Goal: Task Accomplishment & Management: Manage account settings

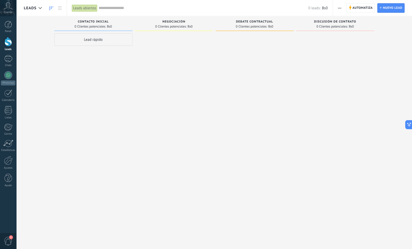
click at [8, 9] on icon at bounding box center [8, 6] width 9 height 8
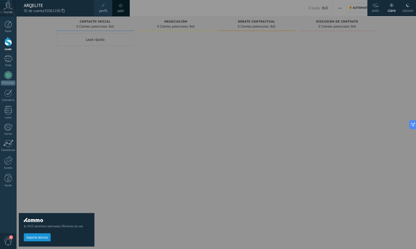
click at [104, 7] on span at bounding box center [103, 6] width 4 height 4
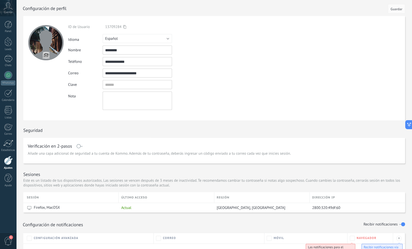
click at [45, 53] on input "file" at bounding box center [46, 55] width 7 height 7
type input "**********"
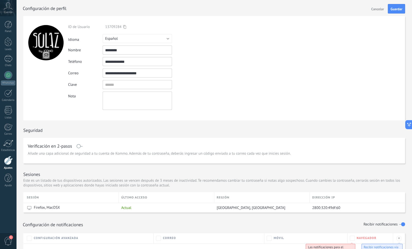
click at [48, 71] on div at bounding box center [45, 68] width 45 height 104
click at [217, 68] on div "**********" at bounding box center [149, 67] width 162 height 85
click at [121, 87] on input "textbox" at bounding box center [137, 84] width 69 height 9
click at [199, 85] on div "Clave" at bounding box center [149, 84] width 162 height 9
click at [8, 26] on div at bounding box center [9, 25] width 8 height 8
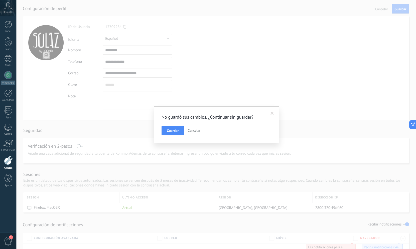
click at [252, 64] on div "No guardó sus cambios. ¿Continuar sin guardar? Guardar Cancelar" at bounding box center [215, 124] width 399 height 249
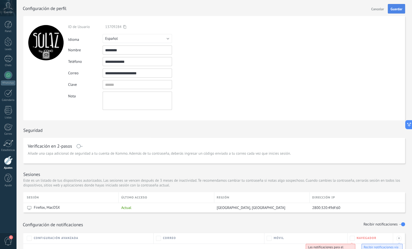
click at [401, 8] on span "Guardar" at bounding box center [396, 9] width 12 height 4
click at [45, 37] on div at bounding box center [45, 42] width 35 height 35
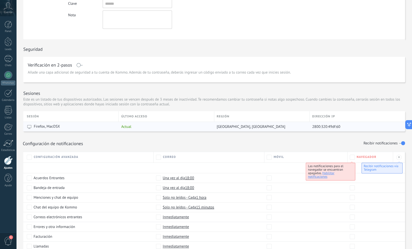
scroll to position [120, 0]
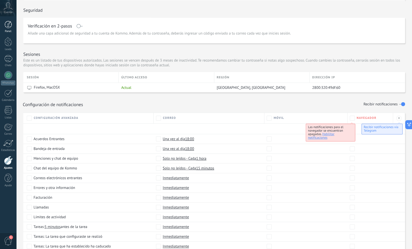
click at [9, 26] on div at bounding box center [9, 25] width 8 height 8
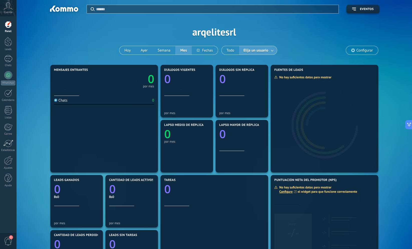
click at [10, 8] on icon at bounding box center [8, 6] width 9 height 8
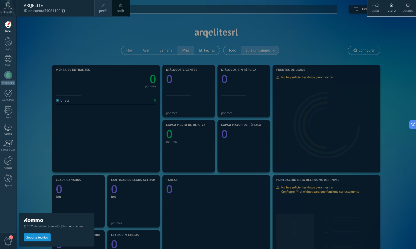
click at [48, 9] on span "35061100" at bounding box center [54, 11] width 21 height 6
click at [100, 6] on link "perfil" at bounding box center [103, 8] width 18 height 16
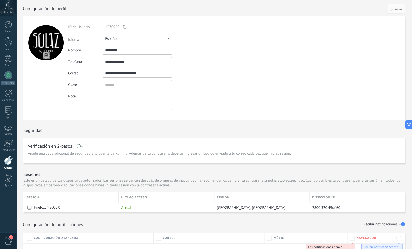
scroll to position [104, 0]
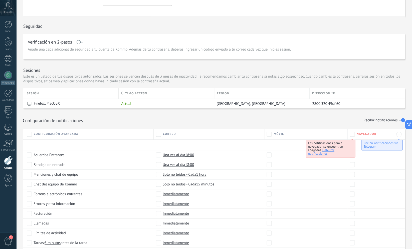
click at [78, 42] on span at bounding box center [79, 42] width 6 height 4
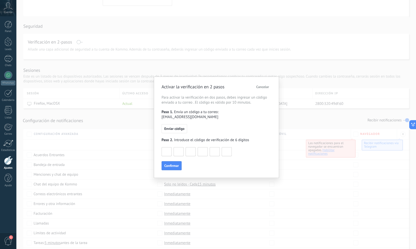
click at [260, 88] on span "Cancelar" at bounding box center [262, 87] width 13 height 4
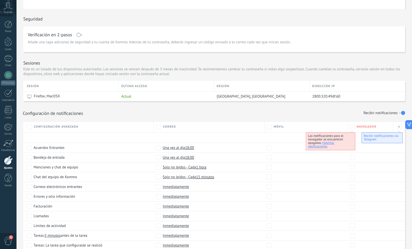
scroll to position [116, 0]
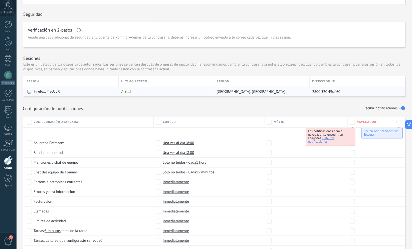
click at [218, 94] on span "La Paz, Bolivia" at bounding box center [251, 91] width 69 height 5
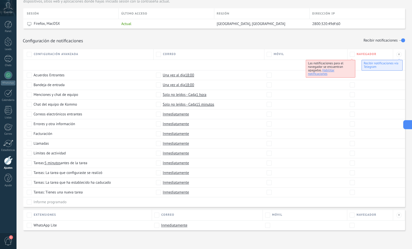
click at [409, 126] on icon at bounding box center [407, 124] width 5 height 5
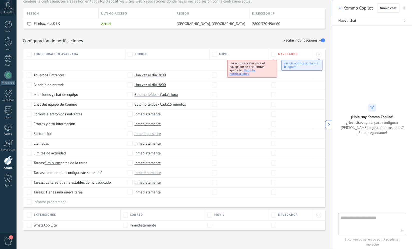
click at [404, 10] on span "button" at bounding box center [403, 8] width 3 height 4
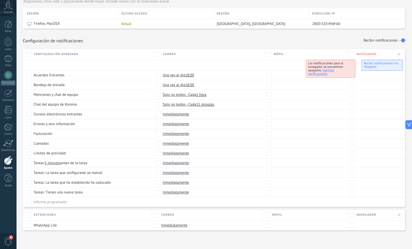
click at [10, 160] on div at bounding box center [8, 160] width 9 height 9
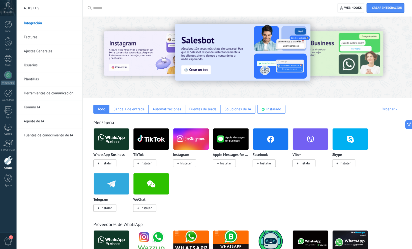
click at [48, 50] on link "Ajustes Generales" at bounding box center [51, 51] width 54 height 14
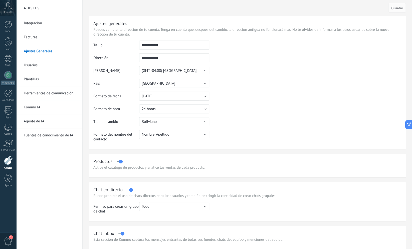
click at [41, 67] on link "Usuarios" at bounding box center [51, 65] width 54 height 14
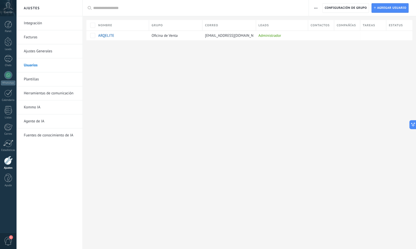
click at [327, 22] on div "Contactos" at bounding box center [321, 25] width 26 height 11
click at [316, 27] on span "Contactos" at bounding box center [319, 25] width 19 height 5
click at [10, 42] on div at bounding box center [9, 41] width 8 height 9
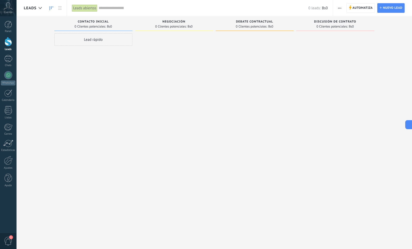
click at [95, 40] on div "Lead rápido" at bounding box center [93, 39] width 78 height 13
click at [167, 72] on div at bounding box center [174, 125] width 78 height 184
click at [355, 9] on span "Automatiza" at bounding box center [362, 8] width 20 height 9
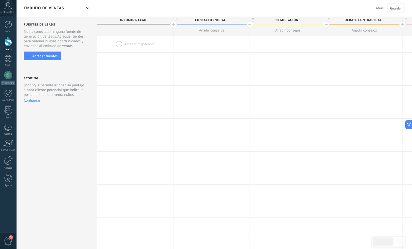
click at [142, 19] on span "Incoming leads" at bounding box center [134, 20] width 74 height 8
click at [145, 21] on span "Incoming leads" at bounding box center [134, 20] width 74 height 8
click at [87, 8] on icon at bounding box center [87, 8] width 3 height 2
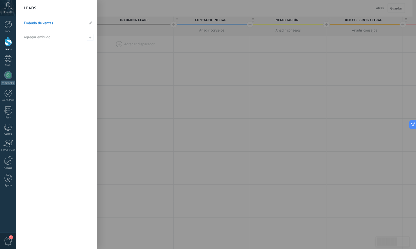
click at [125, 10] on div at bounding box center [224, 124] width 416 height 249
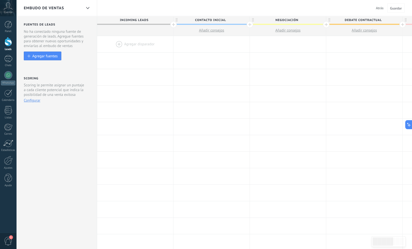
click at [381, 8] on span "Atrás" at bounding box center [380, 8] width 8 height 5
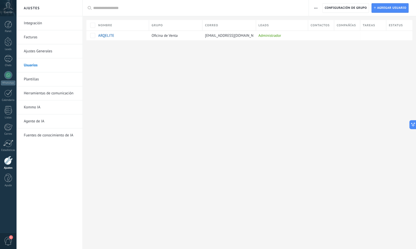
click at [53, 79] on link "Plantillas" at bounding box center [51, 79] width 54 height 14
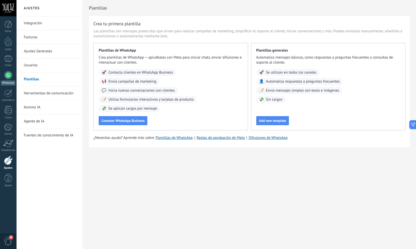
click at [11, 78] on link "WhatsApp" at bounding box center [8, 78] width 16 height 14
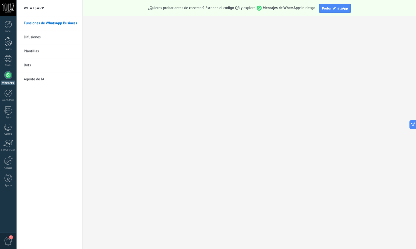
click at [6, 43] on div at bounding box center [9, 41] width 8 height 9
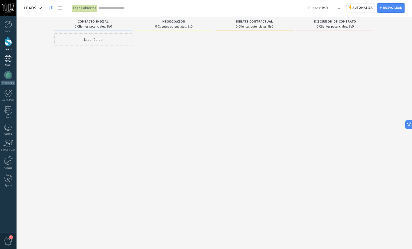
click at [9, 60] on div at bounding box center [8, 58] width 8 height 7
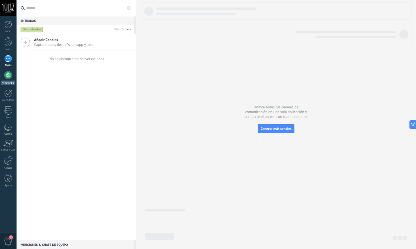
click at [8, 77] on div at bounding box center [8, 75] width 8 height 8
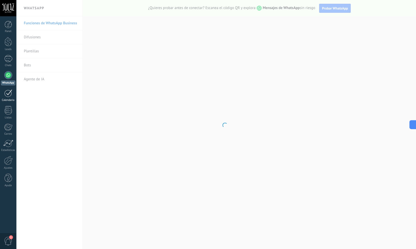
click at [10, 98] on div "Calendario" at bounding box center [8, 95] width 16 height 13
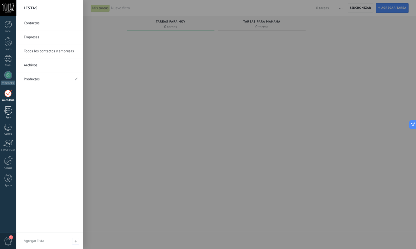
click at [9, 110] on div at bounding box center [9, 110] width 8 height 9
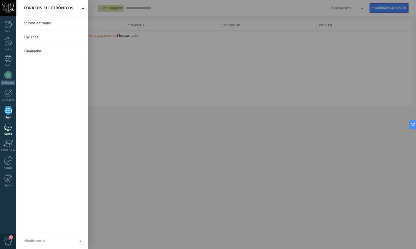
click at [8, 126] on div at bounding box center [8, 127] width 8 height 8
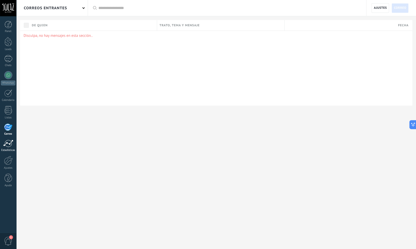
click at [12, 145] on div at bounding box center [8, 144] width 10 height 8
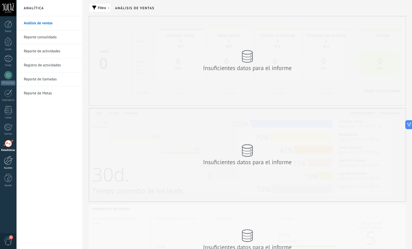
click at [10, 164] on div at bounding box center [8, 160] width 9 height 9
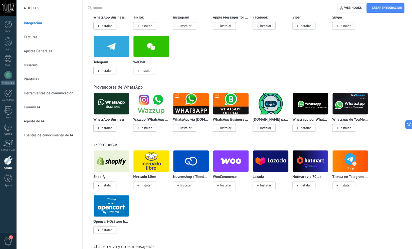
scroll to position [136, 0]
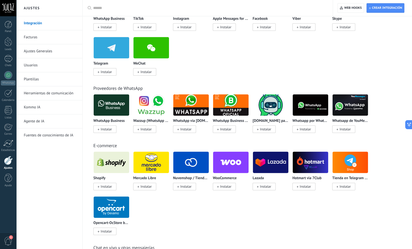
click at [102, 131] on span "Instalar" at bounding box center [106, 129] width 11 height 5
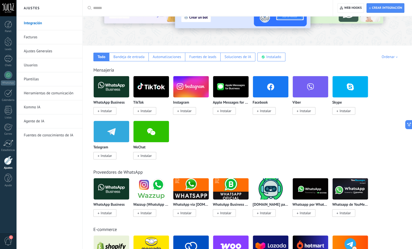
scroll to position [52, 0]
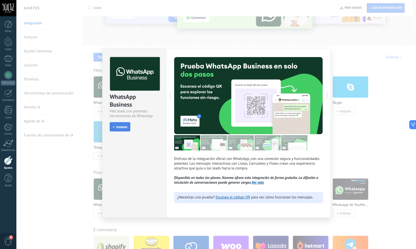
click at [123, 129] on span "Instalar" at bounding box center [121, 127] width 11 height 4
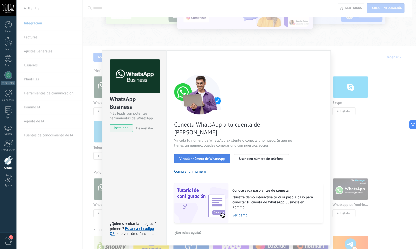
click at [214, 157] on span "Vincular número de WhatsApp" at bounding box center [201, 159] width 45 height 4
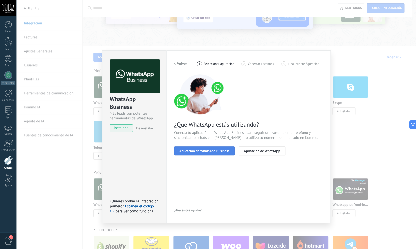
click at [216, 152] on span "Aplicación de WhatsApp Business" at bounding box center [204, 151] width 50 height 4
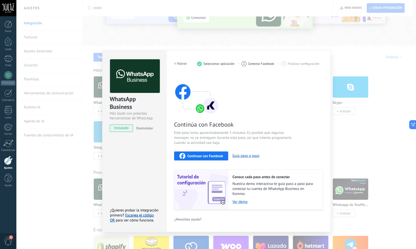
click at [205, 156] on span "Continuar con Facebook" at bounding box center [205, 156] width 36 height 4
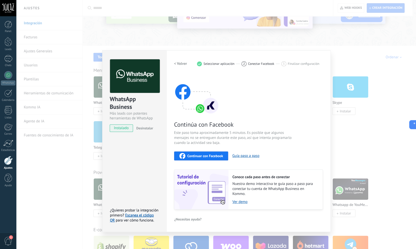
click at [334, 56] on div "WhatsApp Business Más leads con potentes herramientas de WhatsApp instalado Des…" at bounding box center [215, 124] width 399 height 249
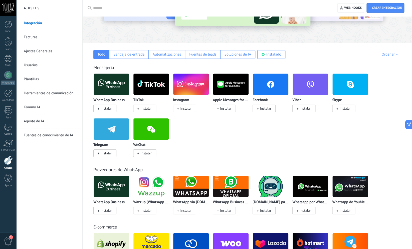
scroll to position [48, 0]
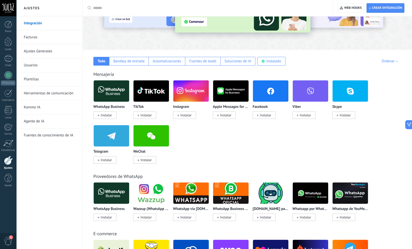
click at [111, 84] on img at bounding box center [112, 91] width 36 height 24
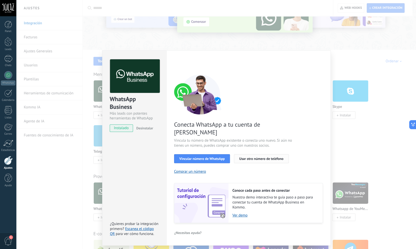
click at [269, 157] on span "Usar otro número de teléfono" at bounding box center [261, 159] width 44 height 4
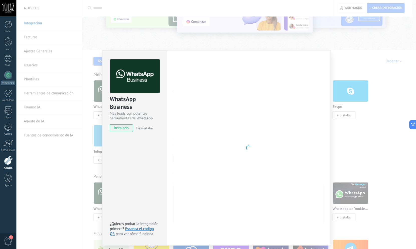
click at [145, 129] on span "Desinstalar" at bounding box center [144, 128] width 17 height 5
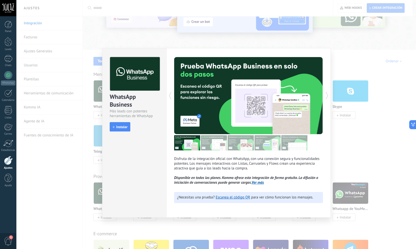
click at [344, 44] on div "WhatsApp Business Más leads con potentes herramientas de WhatsApp install Insta…" at bounding box center [215, 124] width 399 height 249
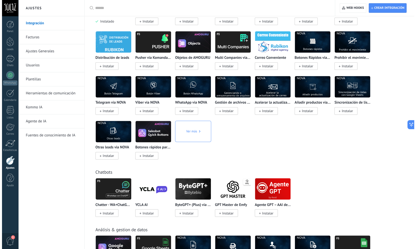
scroll to position [929, 0]
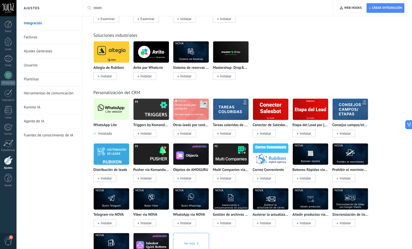
click at [111, 117] on img at bounding box center [112, 109] width 36 height 24
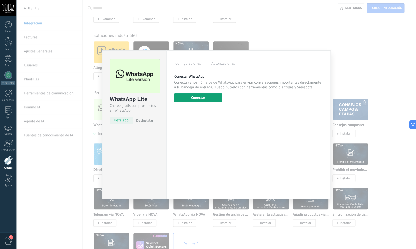
click at [196, 99] on button "Conectar" at bounding box center [198, 97] width 48 height 9
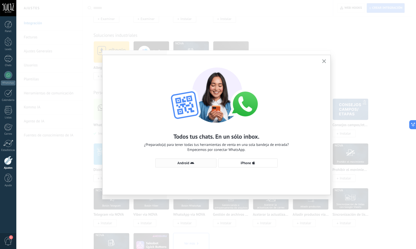
click at [187, 164] on span "Android" at bounding box center [183, 163] width 12 height 4
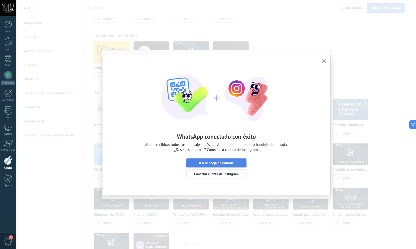
click at [209, 161] on span "Ir a bandeja de entrada" at bounding box center [216, 163] width 35 height 4
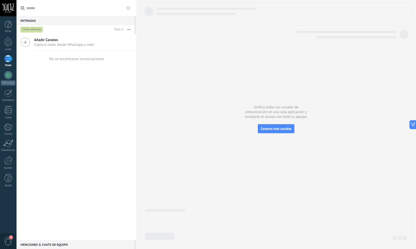
click at [42, 39] on span "Añadir Canales" at bounding box center [64, 40] width 60 height 5
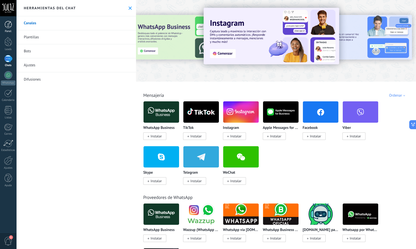
click at [6, 26] on div at bounding box center [9, 25] width 8 height 8
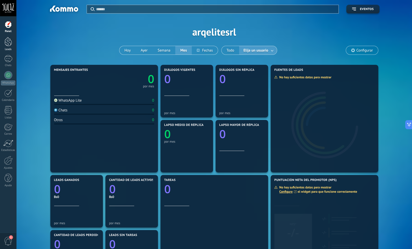
click at [7, 45] on div at bounding box center [9, 41] width 8 height 9
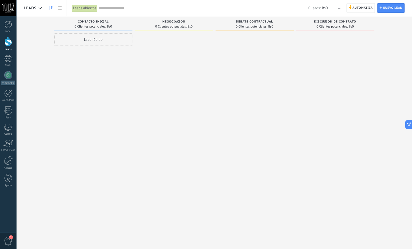
click at [104, 63] on div "Lead rápido" at bounding box center [93, 125] width 78 height 184
click at [103, 80] on div "Lead rápido" at bounding box center [93, 125] width 78 height 184
click at [357, 8] on span "Automatiza" at bounding box center [362, 8] width 20 height 9
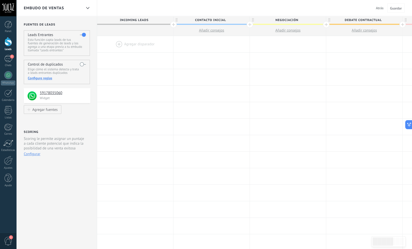
click at [76, 121] on div "**********" at bounding box center [56, 199] width 81 height 367
click at [9, 60] on div "1" at bounding box center [8, 58] width 8 height 7
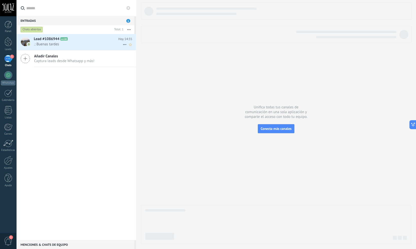
click at [61, 43] on span ".: Buenas tardes" at bounding box center [78, 44] width 89 height 5
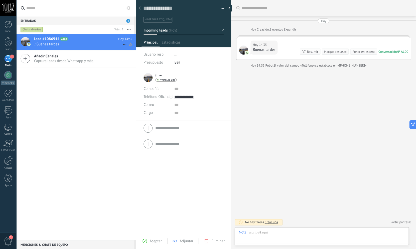
scroll to position [8, 0]
click at [242, 50] on div at bounding box center [243, 50] width 9 height 9
click at [149, 79] on div "* . * . Apellido Abrir detalle Copie el nombre Desatar Contacto principal" at bounding box center [159, 77] width 33 height 13
click at [150, 129] on div at bounding box center [183, 128] width 80 height 13
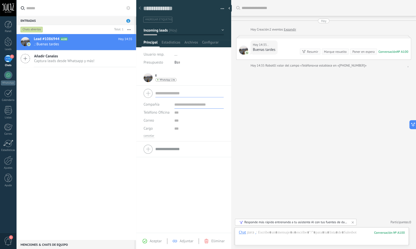
click at [126, 97] on div "Lead #1086944 A100 Hoy 14:35 .: Buenas tardes Añadir Canales Captura leads desd…" at bounding box center [76, 137] width 120 height 206
click at [180, 64] on div "Bs 0" at bounding box center [199, 63] width 50 height 8
click at [169, 54] on div "Usuario resp." at bounding box center [156, 55] width 27 height 8
click at [169, 43] on span "Estadísticas" at bounding box center [170, 43] width 19 height 7
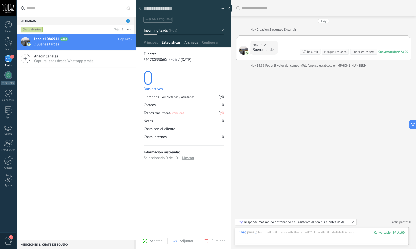
click at [191, 41] on span "Archivos" at bounding box center [191, 43] width 14 height 7
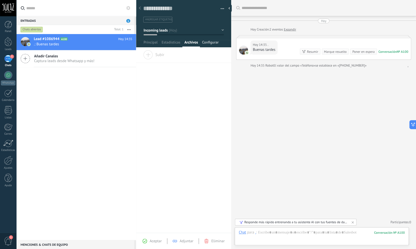
click at [210, 40] on span "Configurar" at bounding box center [210, 43] width 17 height 7
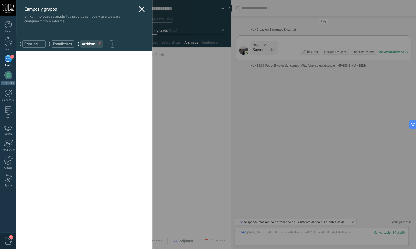
click at [141, 9] on div "Campos y grupos En Kommo puedes añadir tus propios campos y usarlos para cualqu…" at bounding box center [84, 12] width 136 height 24
click at [138, 9] on use at bounding box center [141, 9] width 6 height 6
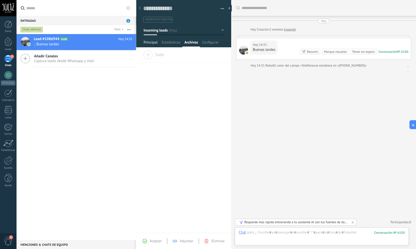
click at [152, 43] on span "Principal" at bounding box center [150, 43] width 14 height 7
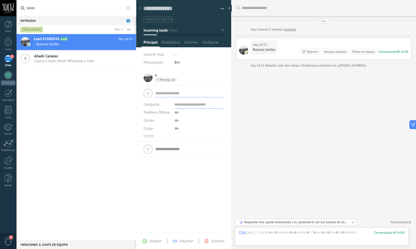
click at [147, 241] on use at bounding box center [144, 241] width 5 height 5
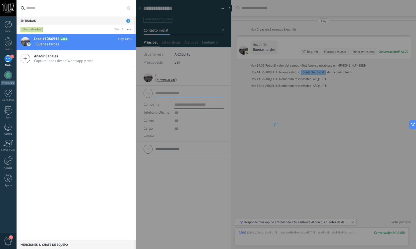
click at [320, 157] on div at bounding box center [276, 124] width 280 height 249
click at [61, 41] on h2 "Lead #1086944 A100" at bounding box center [76, 39] width 84 height 5
click at [201, 140] on div at bounding box center [276, 124] width 280 height 249
click at [195, 145] on div at bounding box center [276, 124] width 280 height 249
click at [228, 8] on div at bounding box center [276, 124] width 280 height 249
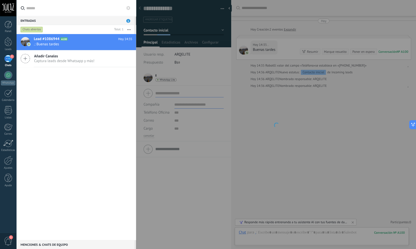
click at [278, 125] on span at bounding box center [276, 125] width 5 height 5
click at [295, 155] on div at bounding box center [276, 124] width 280 height 249
click at [8, 22] on div at bounding box center [9, 25] width 8 height 8
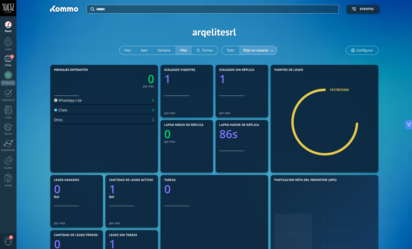
click at [11, 60] on div "1" at bounding box center [8, 58] width 8 height 7
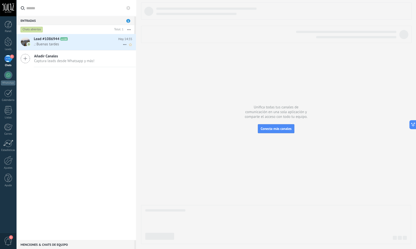
click at [65, 41] on h2 "Lead #1086944 A100" at bounding box center [76, 39] width 84 height 5
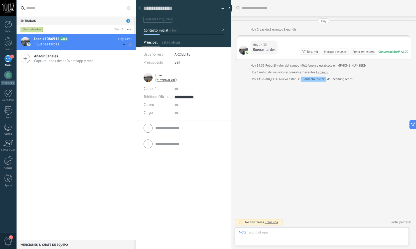
scroll to position [8, 0]
click at [276, 223] on div "Responde más rápido entrenando a tu asistente AI con tus fuentes de datos" at bounding box center [295, 222] width 103 height 4
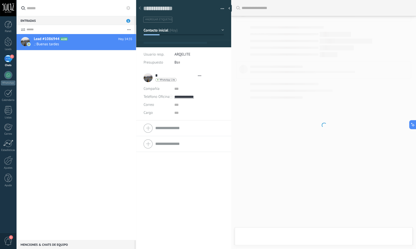
type textarea "**********"
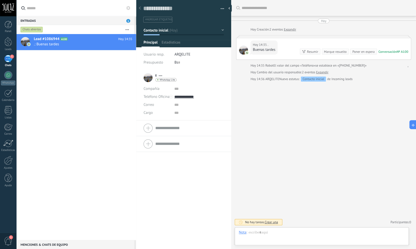
scroll to position [8, 0]
click at [247, 203] on div "Chat" at bounding box center [244, 207] width 18 height 9
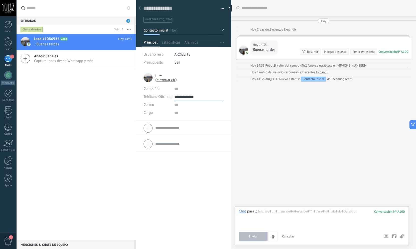
click at [191, 98] on input "**********" at bounding box center [198, 97] width 49 height 8
type input "**********"
click at [193, 123] on div "Copiar" at bounding box center [198, 122] width 49 height 9
paste div
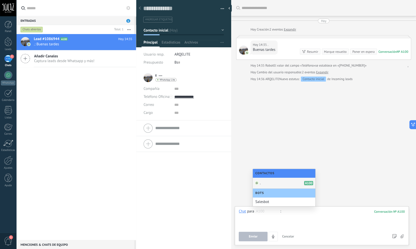
click at [286, 186] on div ". A100" at bounding box center [284, 183] width 63 height 11
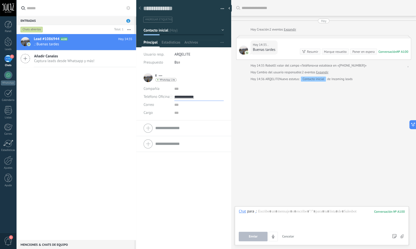
click at [180, 97] on input "**********" at bounding box center [198, 97] width 49 height 8
click at [158, 106] on div "Correo E-mail priv. Otro e-mail Correo" at bounding box center [156, 105] width 27 height 8
click at [179, 113] on input "text" at bounding box center [198, 113] width 49 height 8
click at [178, 102] on input "text" at bounding box center [198, 105] width 49 height 8
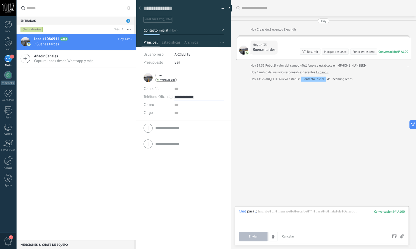
click at [196, 99] on input "**********" at bounding box center [198, 97] width 49 height 8
type input "**********"
click at [199, 114] on div "59178035060 (WhatsApp)" at bounding box center [198, 114] width 49 height 9
paste div
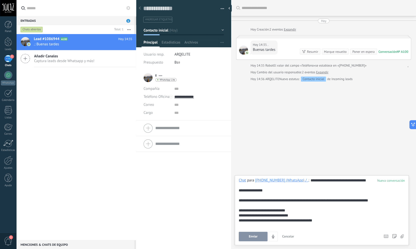
scroll to position [5, 0]
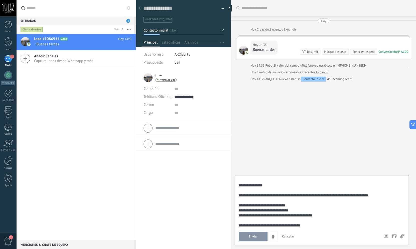
click at [257, 237] on span "Enviar" at bounding box center [253, 237] width 9 height 4
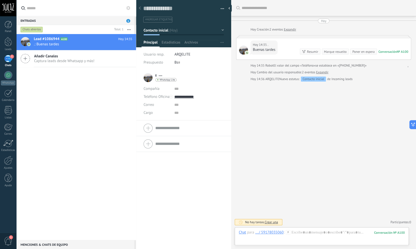
scroll to position [27, 0]
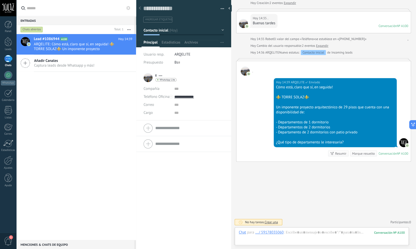
click at [163, 197] on div "* . * . Apellido Abrir detalle Copie el nombre" at bounding box center [183, 159] width 95 height 179
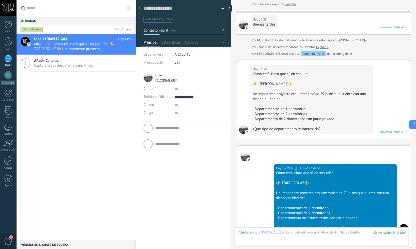
click at [54, 111] on div "Lead #1086944 A100 Hoy 14:39 ARQELITE: Cómo está, claro que sí, en seguida! ⚜️ …" at bounding box center [76, 137] width 120 height 206
click at [231, 8] on div at bounding box center [231, 9] width 8 height 8
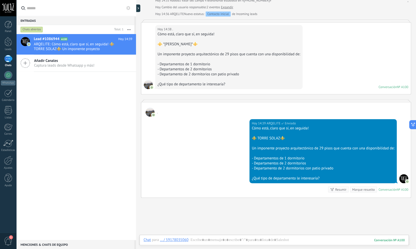
scroll to position [101, 0]
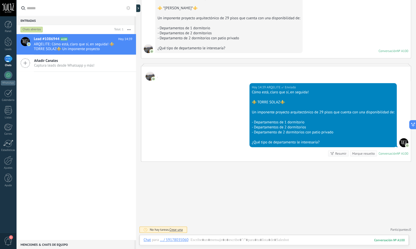
click at [217, 200] on div "Buscar Carga más Hoy Hoy Creación: 2 eventos Expandir Hoy 14:35 . Buenas tardes…" at bounding box center [276, 74] width 280 height 350
click at [388, 153] on div "Conversación" at bounding box center [387, 153] width 19 height 4
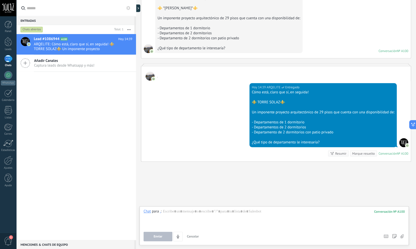
click at [388, 153] on div "Conversación" at bounding box center [387, 153] width 19 height 4
click at [400, 154] on div "№ A100" at bounding box center [402, 153] width 11 height 4
click at [360, 161] on div ". Hoy 14:39 ARQELITE Entregado Cómo está, claro que sí, en seguida! ⚜️ TORRE SO…" at bounding box center [276, 114] width 270 height 96
click at [9, 96] on div at bounding box center [8, 93] width 8 height 8
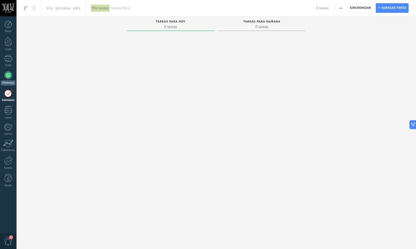
click at [8, 76] on div at bounding box center [8, 75] width 8 height 8
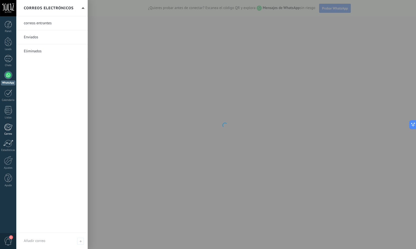
click at [8, 129] on div at bounding box center [8, 127] width 8 height 8
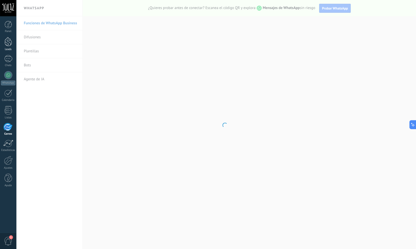
click at [10, 43] on div at bounding box center [9, 41] width 8 height 9
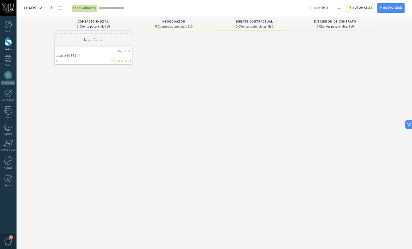
click at [76, 56] on link "Lead #1086944" at bounding box center [93, 56] width 75 height 4
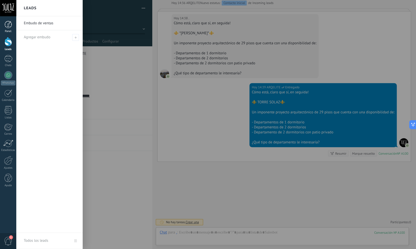
scroll to position [76, 0]
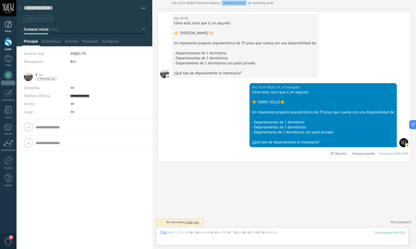
click at [9, 30] on div "Panel" at bounding box center [8, 31] width 15 height 3
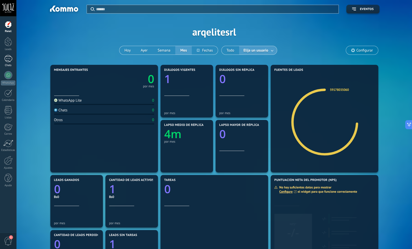
click at [6, 62] on div "1 Chats" at bounding box center [8, 61] width 16 height 12
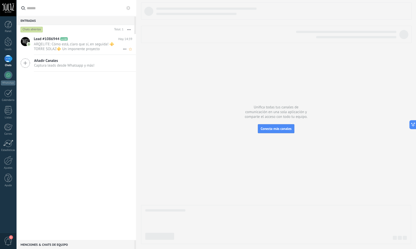
click at [79, 47] on span "ARQELITE: Cómo está, claro que sí, en seguida! ⚜️ TORRE SOLAZ⚜️ Un imponente pr…" at bounding box center [78, 47] width 89 height 10
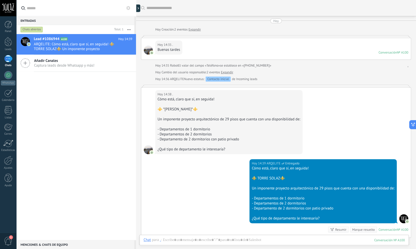
click at [221, 118] on div "Un imponente proyecto arquitectónico de 29 pisos que cuenta con una disponibili…" at bounding box center [228, 119] width 143 height 5
click at [151, 151] on img at bounding box center [152, 153] width 4 height 4
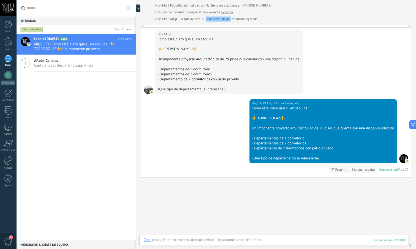
scroll to position [76, 0]
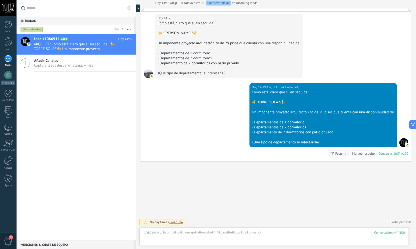
click at [181, 223] on span "Crear una" at bounding box center [175, 222] width 13 height 4
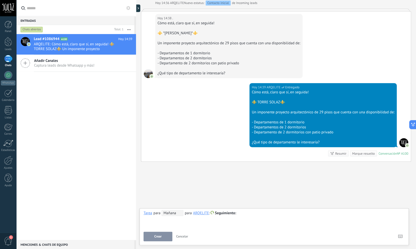
click at [155, 238] on span "Crear" at bounding box center [157, 237] width 7 height 4
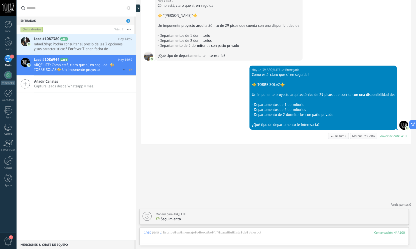
click at [122, 70] on icon at bounding box center [125, 70] width 6 height 6
click at [146, 72] on span "Conversación cerrada" at bounding box center [145, 72] width 34 height 10
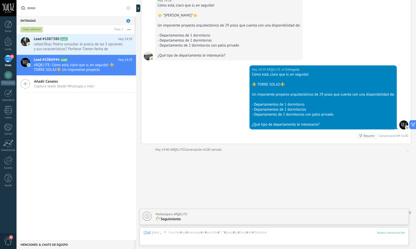
scroll to position [102, 0]
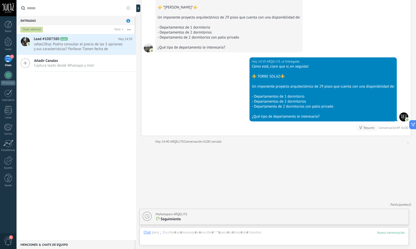
click at [215, 164] on div "Buscar Carga más Hoy Hoy Creación: 2 eventos Expandir Hoy 14:35 . Buenas tardes…" at bounding box center [276, 73] width 280 height 351
click at [63, 44] on span "rafael28vp: Podría consultar el precio de las 3 opciones y sus características?…" at bounding box center [78, 47] width 89 height 10
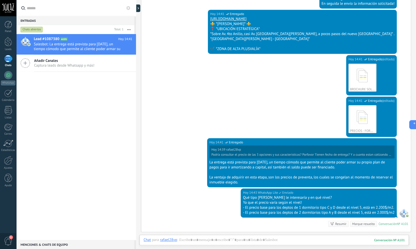
scroll to position [143, 0]
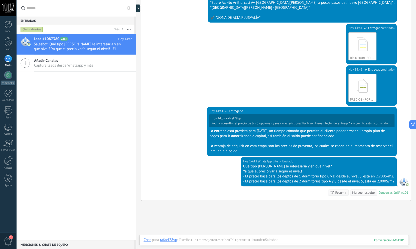
click at [105, 118] on div "Lead #1087380 A101 Hoy 14:43 Salesbot: Qué tipo de depto le interesaría y en qu…" at bounding box center [76, 137] width 120 height 206
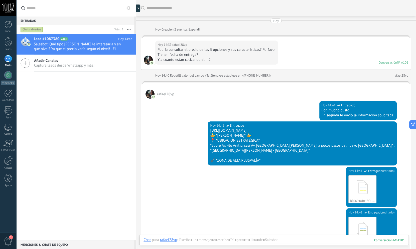
click at [128, 8] on icon at bounding box center [128, 8] width 4 height 4
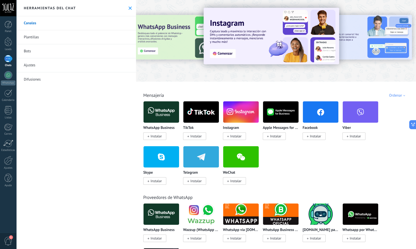
click at [44, 55] on link "Bots" at bounding box center [76, 51] width 120 height 14
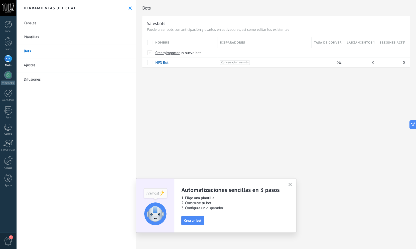
click at [55, 37] on link "Plantillas" at bounding box center [76, 37] width 120 height 14
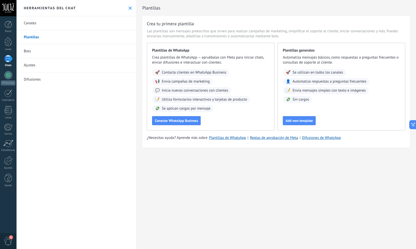
click at [193, 82] on span "Envía campañas de marketing" at bounding box center [186, 81] width 48 height 5
click at [42, 84] on link "Difusiones" at bounding box center [76, 79] width 120 height 14
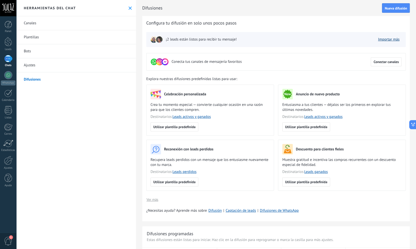
click at [384, 39] on link "Importar más" at bounding box center [389, 39] width 22 height 5
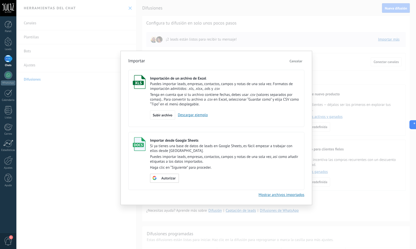
click at [292, 63] on span "Cancelar" at bounding box center [295, 61] width 13 height 5
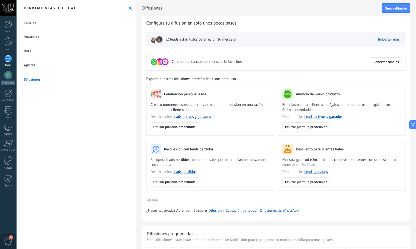
click at [158, 42] on img at bounding box center [159, 39] width 7 height 7
click at [159, 41] on img at bounding box center [159, 39] width 7 height 7
click at [80, 86] on link "Difusiones" at bounding box center [76, 79] width 120 height 14
click at [4, 22] on link "Panel" at bounding box center [8, 27] width 16 height 12
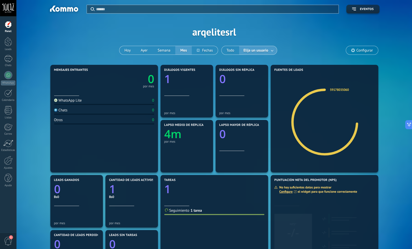
click at [8, 241] on span "1" at bounding box center [8, 241] width 9 height 9
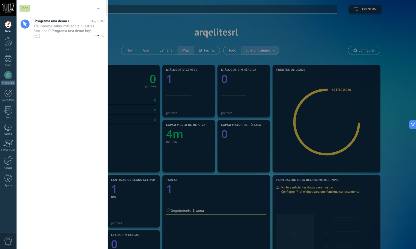
click at [57, 27] on span "¿Te interesa saber más sobre nuestras funciones? Programa una demo hoy mismo! •…" at bounding box center [65, 31] width 62 height 14
click at [122, 9] on div at bounding box center [208, 124] width 416 height 249
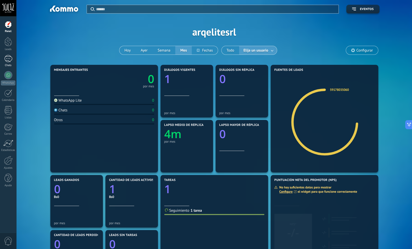
click at [9, 59] on div "1" at bounding box center [8, 58] width 8 height 7
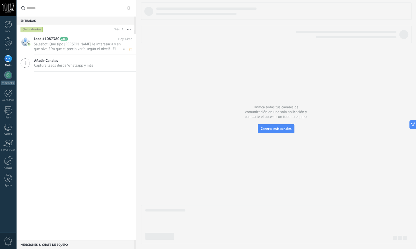
click at [69, 44] on span "Salesbot: Qué tipo [PERSON_NAME] le interesaría y en qué nivel? Ya que el preci…" at bounding box center [78, 47] width 89 height 10
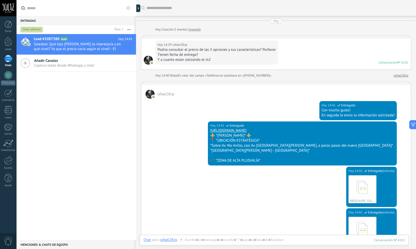
click at [162, 97] on div "rafael28vp" at bounding box center [275, 91] width 269 height 15
click at [162, 95] on span "rafael28vp" at bounding box center [165, 94] width 17 height 5
click at [9, 47] on div "Leads" at bounding box center [8, 44] width 16 height 14
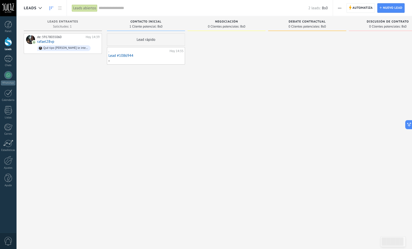
click at [146, 40] on div "Lead rápido" at bounding box center [146, 39] width 78 height 13
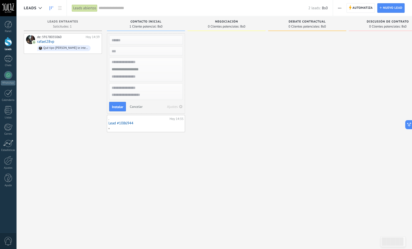
click at [231, 62] on div at bounding box center [226, 125] width 78 height 184
click at [279, 59] on div at bounding box center [307, 125] width 78 height 184
click at [65, 40] on div "de: 59178035060 Hoy 14:39 rafael28vp Qué tipo de depto le interesaría y en qué …" at bounding box center [68, 43] width 63 height 17
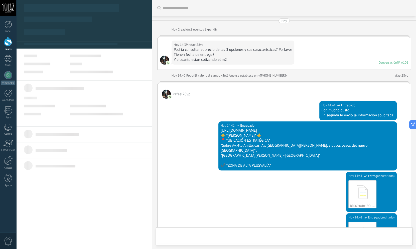
scroll to position [186, 0]
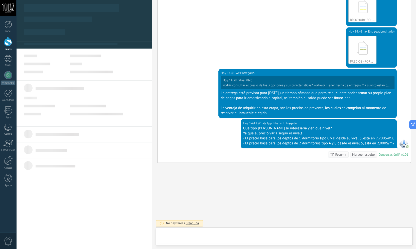
type textarea "**********"
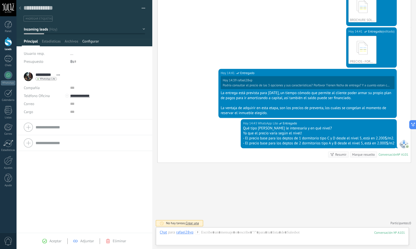
click at [89, 42] on span "Configurar" at bounding box center [90, 42] width 17 height 7
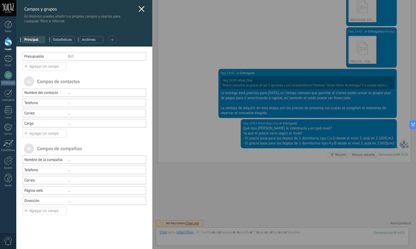
click at [138, 11] on use at bounding box center [141, 9] width 6 height 6
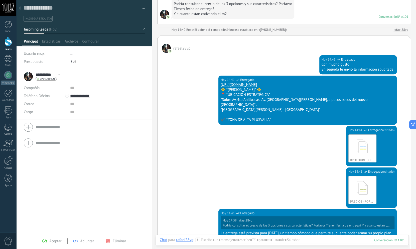
scroll to position [0, 0]
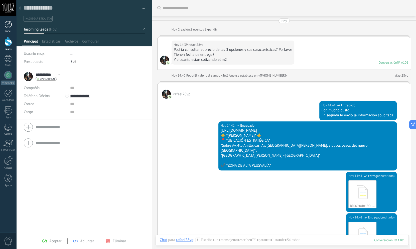
click at [7, 28] on div at bounding box center [9, 25] width 8 height 8
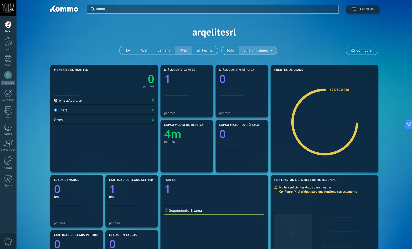
click at [362, 7] on button "Eventos" at bounding box center [362, 9] width 33 height 9
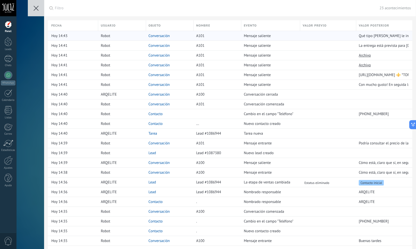
click at [254, 39] on div "Mensaje saliente" at bounding box center [269, 36] width 56 height 10
click at [214, 37] on div "A101" at bounding box center [215, 36] width 45 height 10
click at [34, 9] on icon at bounding box center [36, 8] width 5 height 5
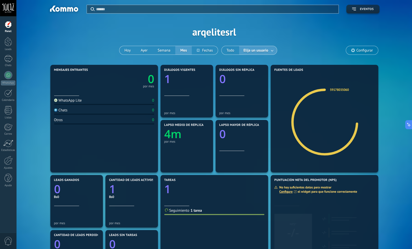
click at [355, 11] on button "Eventos" at bounding box center [362, 9] width 33 height 9
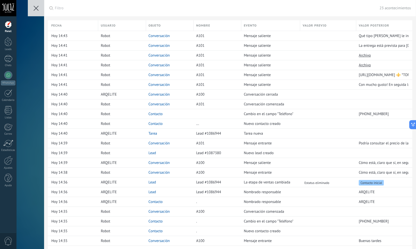
click at [355, 11] on div "Filtro 23 acontecimientos" at bounding box center [233, 8] width 356 height 16
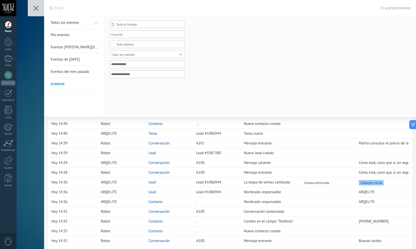
click at [34, 13] on button at bounding box center [36, 8] width 16 height 16
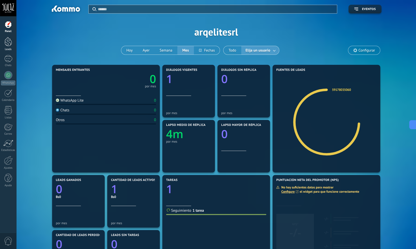
click at [6, 45] on div at bounding box center [9, 41] width 8 height 9
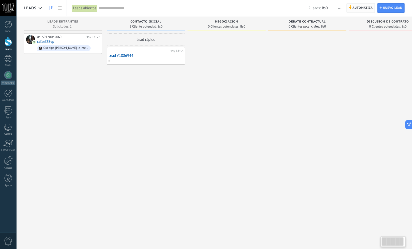
click at [356, 10] on span "Automatiza" at bounding box center [362, 8] width 20 height 9
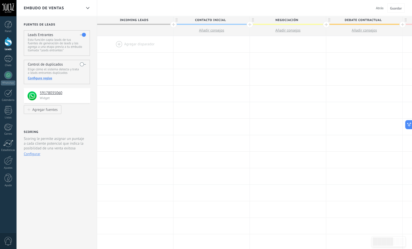
click at [118, 46] on div at bounding box center [135, 44] width 76 height 16
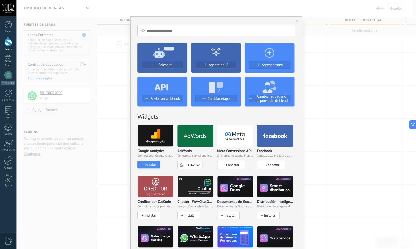
click at [108, 24] on div "No hay resultados Salesbot Agente de IA Agregar tarea Enviar un webhook Cambiar…" at bounding box center [215, 124] width 399 height 249
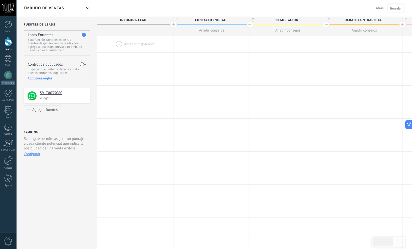
click at [117, 43] on div at bounding box center [135, 44] width 76 height 16
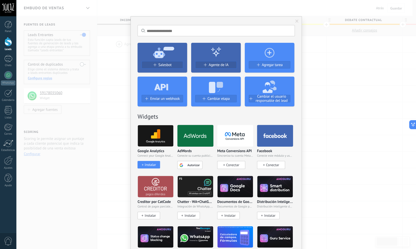
click at [326, 56] on div "No hay resultados Salesbot Agente de IA Agregar tarea Enviar un webhook Cambiar…" at bounding box center [215, 124] width 399 height 249
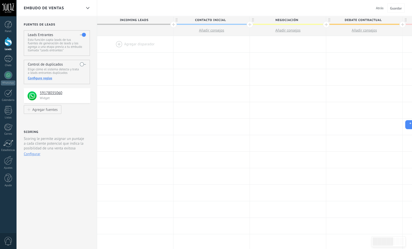
click at [171, 26] on div at bounding box center [173, 24] width 7 height 7
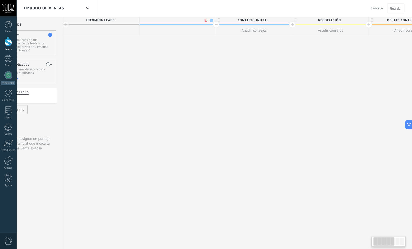
scroll to position [0, 37]
click at [97, 22] on span "Incoming leads" at bounding box center [97, 20] width 74 height 8
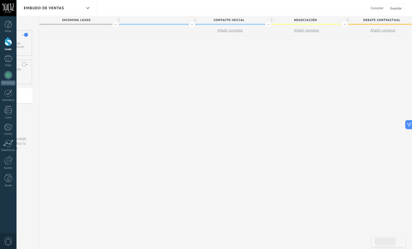
click at [378, 9] on span "Cancelar" at bounding box center [377, 8] width 13 height 5
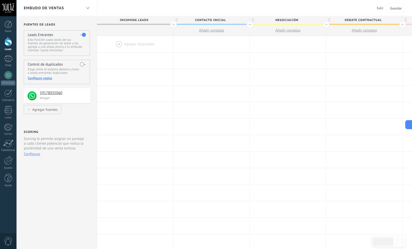
click at [90, 8] on div at bounding box center [87, 8] width 9 height 10
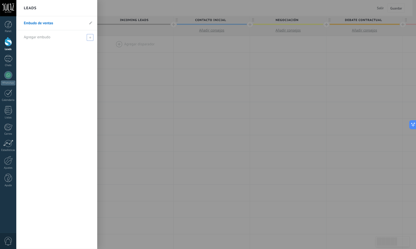
click at [91, 38] on icon at bounding box center [90, 37] width 2 height 2
click at [50, 40] on input "text" at bounding box center [55, 37] width 62 height 8
click at [67, 18] on link "Embudo de ventas" at bounding box center [54, 23] width 61 height 14
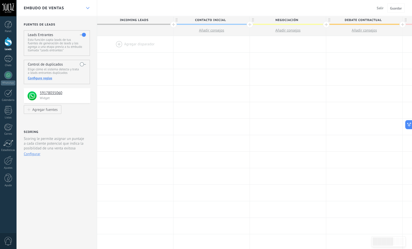
click at [86, 9] on div at bounding box center [87, 8] width 9 height 10
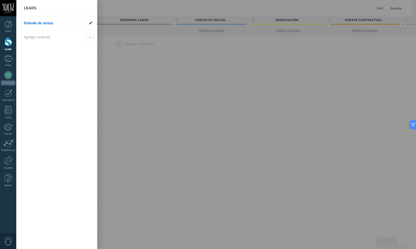
click at [89, 22] on icon at bounding box center [90, 22] width 3 height 3
click at [59, 24] on input "**********" at bounding box center [54, 23] width 61 height 8
click at [103, 9] on div at bounding box center [224, 124] width 416 height 249
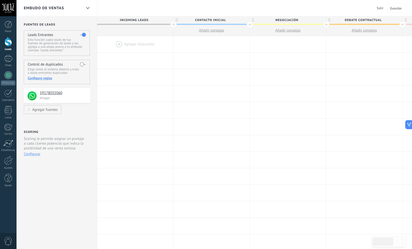
click at [83, 9] on div "Embudo de ventas" at bounding box center [56, 8] width 81 height 16
click at [41, 26] on h2 "Fuentes de leads" at bounding box center [57, 25] width 67 height 4
click at [41, 25] on h2 "Fuentes de leads" at bounding box center [57, 25] width 67 height 4
click at [142, 39] on div at bounding box center [135, 44] width 76 height 16
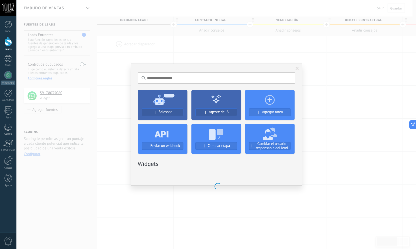
click at [294, 68] on span at bounding box center [297, 68] width 8 height 9
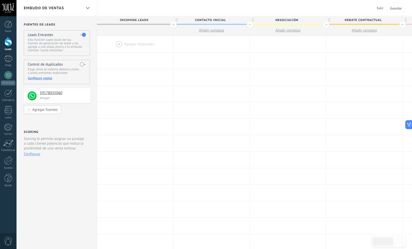
click at [46, 112] on div "Agregar fuentes" at bounding box center [44, 109] width 25 height 4
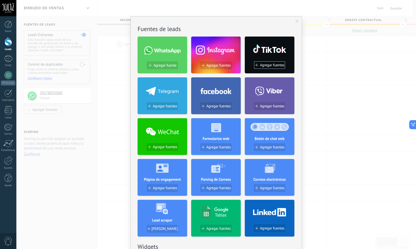
click at [295, 22] on span at bounding box center [296, 22] width 3 height 4
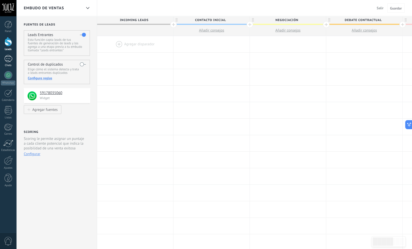
click at [9, 58] on div "1" at bounding box center [8, 58] width 8 height 7
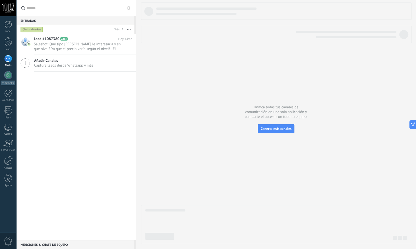
click at [28, 64] on icon at bounding box center [26, 63] width 10 height 10
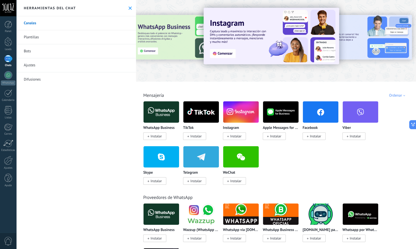
click at [125, 12] on div "Herramientas del chat" at bounding box center [76, 8] width 120 height 16
click at [52, 39] on link "Plantillas" at bounding box center [76, 37] width 120 height 14
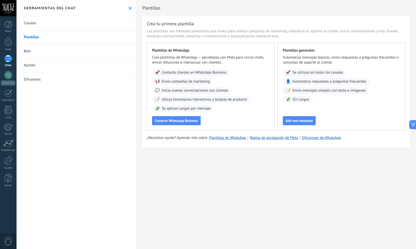
click at [39, 53] on link "Bots" at bounding box center [76, 51] width 120 height 14
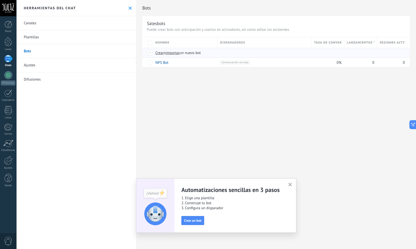
click at [157, 54] on span "Crear" at bounding box center [159, 53] width 9 height 5
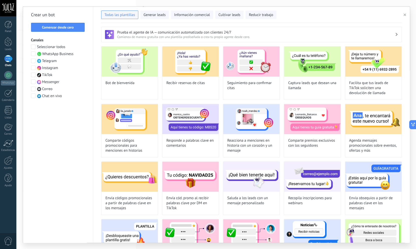
click at [405, 14] on span "button" at bounding box center [404, 15] width 3 height 4
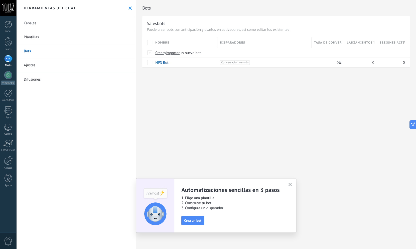
click at [319, 120] on div "Bots Salesbots Puede crear bots con anticipación y usarlos en activadores, así …" at bounding box center [276, 124] width 280 height 249
click at [291, 184] on icon "button" at bounding box center [290, 185] width 4 height 4
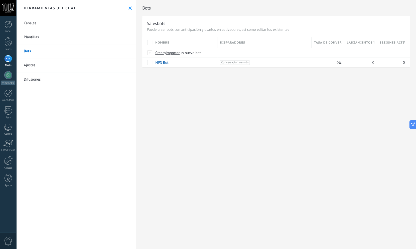
click at [39, 79] on link "Difusiones" at bounding box center [76, 79] width 120 height 14
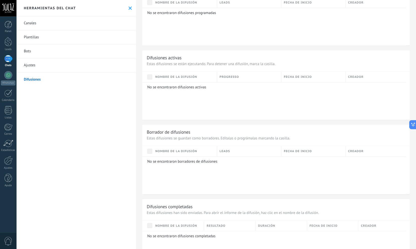
scroll to position [277, 0]
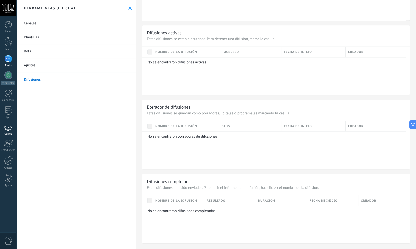
click at [8, 126] on div at bounding box center [8, 127] width 8 height 8
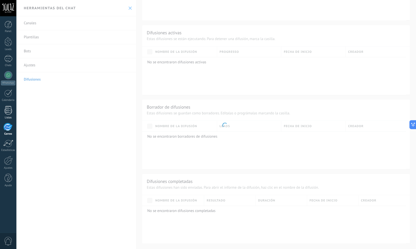
click at [9, 111] on div at bounding box center [9, 110] width 8 height 9
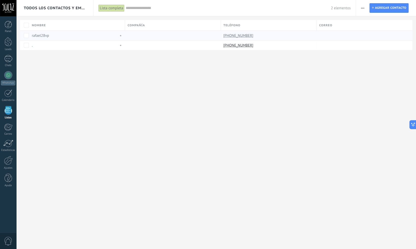
click at [234, 36] on link "[PHONE_NUMBER]" at bounding box center [238, 35] width 31 height 5
click at [46, 44] on div "." at bounding box center [74, 45] width 84 height 5
click at [35, 46] on span at bounding box center [36, 45] width 5 height 5
click at [67, 57] on span "Cancelar" at bounding box center [63, 56] width 13 height 5
click at [99, 79] on div "Todos los contactos y empresas Lista completa Aplicar 2 elementos Lista complet…" at bounding box center [215, 124] width 399 height 249
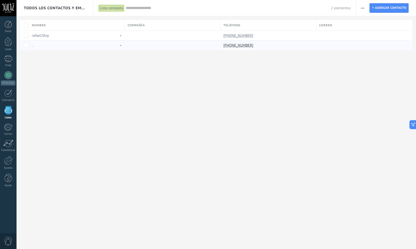
click at [104, 7] on div "Lista completa" at bounding box center [111, 8] width 26 height 7
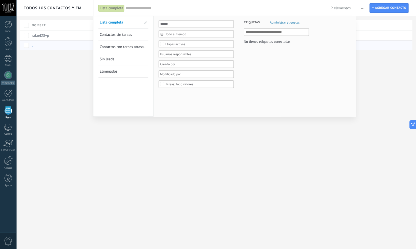
click at [136, 8] on input "text" at bounding box center [228, 8] width 205 height 5
click at [10, 48] on div "Leads" at bounding box center [8, 44] width 16 height 14
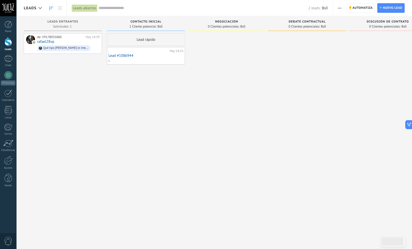
click at [76, 105] on div "de: 59178035060 Hoy 14:39 rafael28vp Qué tipo de depto le interesaría y en qué …" at bounding box center [63, 125] width 78 height 184
click at [354, 8] on span "Automatiza" at bounding box center [362, 8] width 20 height 9
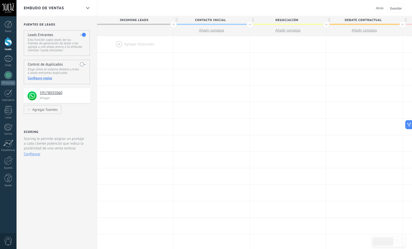
click at [120, 44] on div at bounding box center [135, 44] width 76 height 16
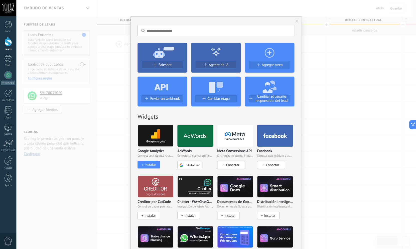
click at [266, 51] on icon at bounding box center [270, 52] width 50 height 18
click at [266, 53] on use at bounding box center [270, 53] width 10 height 10
click at [269, 63] on span "Agregar tarea" at bounding box center [272, 65] width 21 height 4
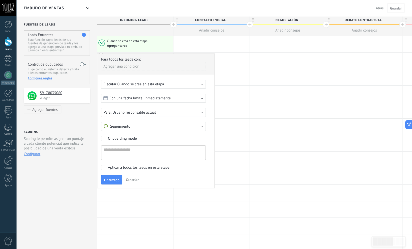
click at [201, 85] on b at bounding box center [202, 84] width 3 height 3
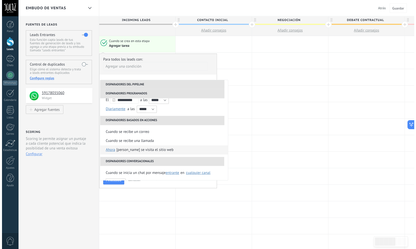
scroll to position [35, 0]
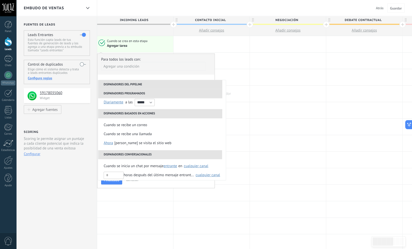
click at [248, 99] on div at bounding box center [211, 94] width 76 height 16
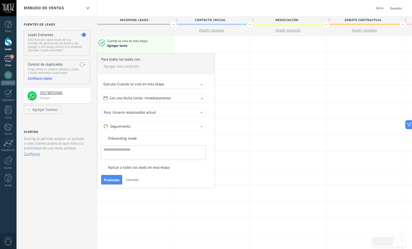
click at [11, 59] on div "1" at bounding box center [8, 58] width 8 height 7
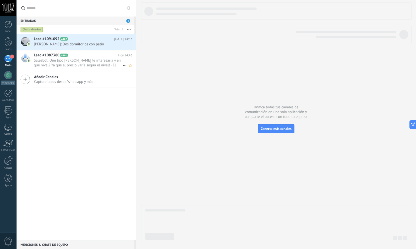
click at [91, 61] on span "Salesbot: Qué tipo [PERSON_NAME] le interesaría y en qué nivel? Ya que el preci…" at bounding box center [78, 63] width 89 height 10
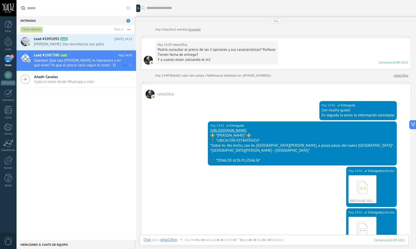
click at [99, 55] on h2 "Lead #1087380 A101" at bounding box center [76, 55] width 84 height 5
click at [394, 77] on link "rafael28vp" at bounding box center [400, 75] width 15 height 5
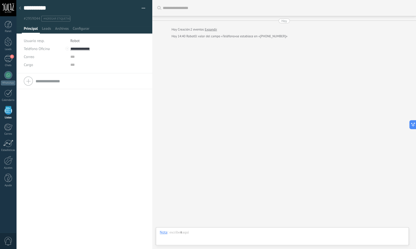
click at [92, 113] on div "Teléfono Oficina Ofic. directo Celular Fax Casa Otro Teléfono Oficina Llamar Co…" at bounding box center [84, 161] width 136 height 176
click at [15, 60] on link "1 Chats" at bounding box center [8, 61] width 16 height 12
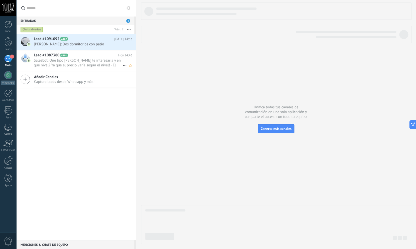
click at [75, 56] on h2 "Lead #1087380 A101" at bounding box center [76, 55] width 84 height 5
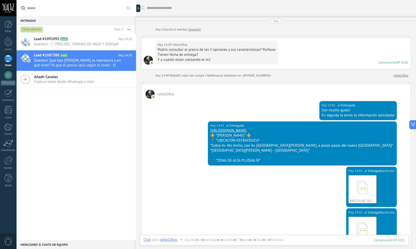
click at [70, 115] on div "Lead #1091092 A102 Hoy 14:55 Salesbot: 📄 PRECIOS - FORMAS DE PAGO Y DISP.pdf Le…" at bounding box center [76, 137] width 120 height 206
click at [7, 75] on div at bounding box center [8, 75] width 8 height 8
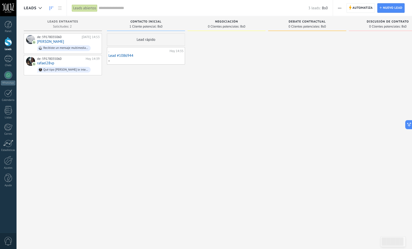
click at [125, 55] on link "Lead #1086944" at bounding box center [145, 56] width 75 height 4
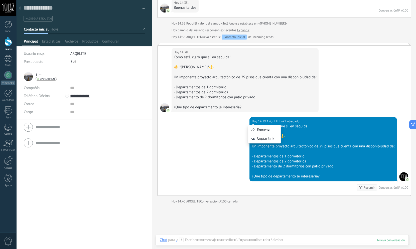
scroll to position [102, 0]
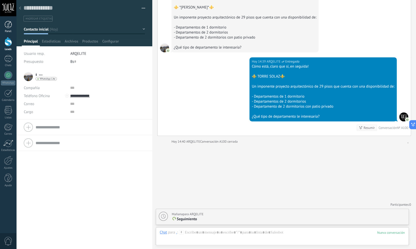
click at [7, 30] on div "Panel" at bounding box center [8, 27] width 16 height 12
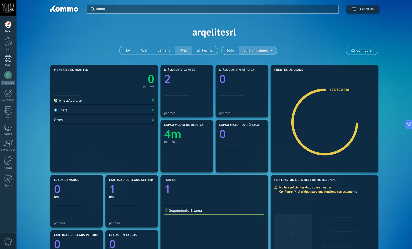
click at [7, 60] on div at bounding box center [8, 58] width 8 height 7
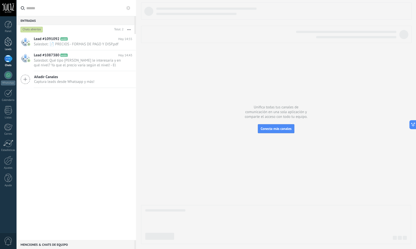
click at [8, 44] on div at bounding box center [9, 41] width 8 height 9
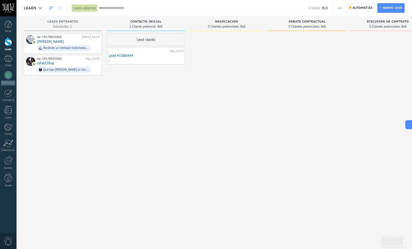
click at [358, 9] on span "Automatiza" at bounding box center [362, 8] width 20 height 9
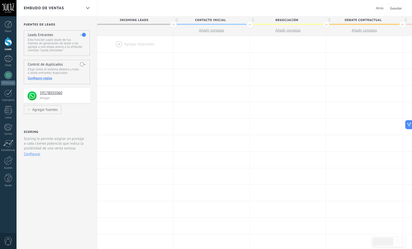
click at [83, 65] on label at bounding box center [83, 64] width 6 height 8
click at [45, 80] on div "Configure reglas" at bounding box center [57, 78] width 58 height 5
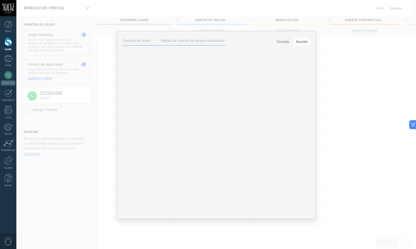
click at [290, 40] on button "Cancelar" at bounding box center [282, 42] width 17 height 8
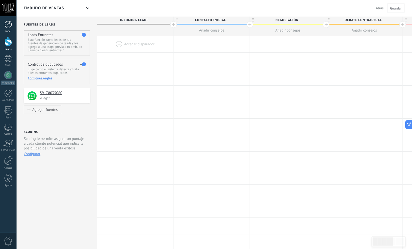
click at [12, 23] on div at bounding box center [9, 25] width 8 height 8
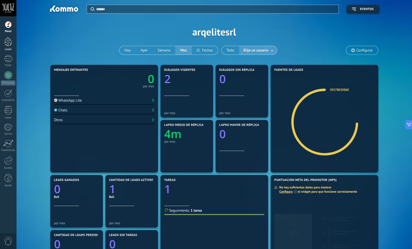
click at [11, 41] on div at bounding box center [9, 41] width 8 height 9
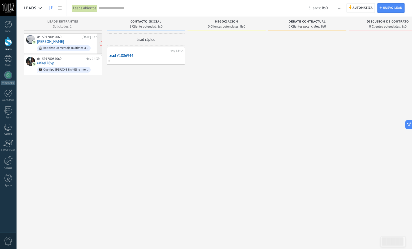
click at [69, 50] on div "Recibiste un mensaje multimedia (id del mensaje: 05DD20A0F96DD4015F848E5C576A4C…" at bounding box center [65, 48] width 45 height 4
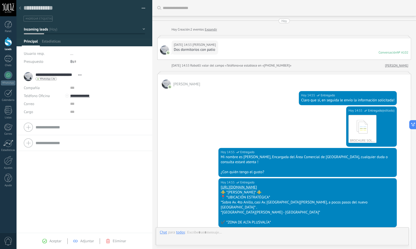
type textarea "**********"
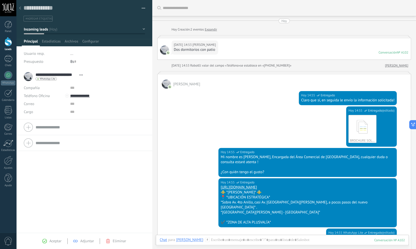
click at [160, 38] on div "[DATE] 14:53 [PERSON_NAME] Dos dormitorios con patio Conversación № A102 Conver…" at bounding box center [283, 49] width 253 height 22
click at [210, 31] on link "Expandir" at bounding box center [211, 29] width 12 height 5
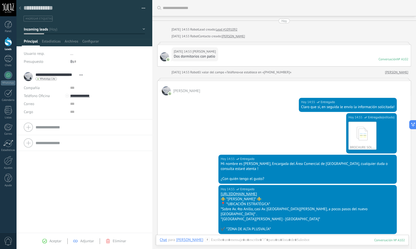
click at [380, 60] on div "Conversación" at bounding box center [387, 59] width 19 height 4
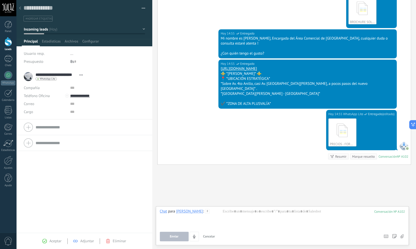
scroll to position [127, 0]
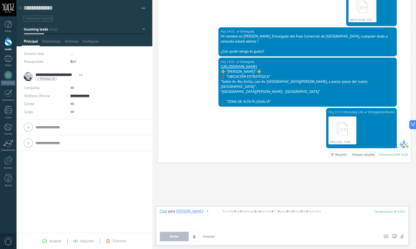
click at [210, 212] on icon at bounding box center [207, 211] width 5 height 5
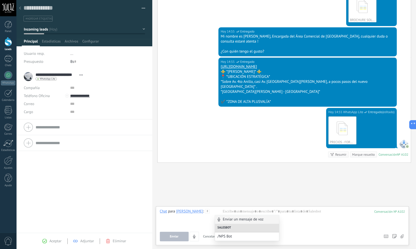
click at [210, 212] on icon at bounding box center [207, 211] width 5 height 5
click at [235, 185] on div "Buscar Carga más [DATE] [DATE] 14:53 Robot Lead creado: Lead #1091092 [DATE] 14…" at bounding box center [284, 61] width 264 height 377
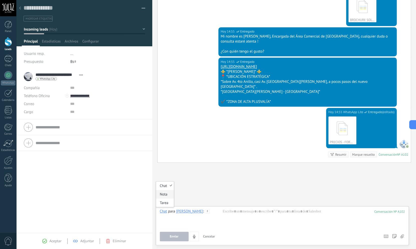
click at [166, 193] on div "Nota" at bounding box center [165, 194] width 18 height 9
click at [187, 187] on div "Buscar Carga más [DATE] [DATE] 14:53 Robot Lead creado: Lead #1091092 [DATE] 14…" at bounding box center [284, 61] width 264 height 377
click at [7, 59] on div at bounding box center [8, 58] width 8 height 7
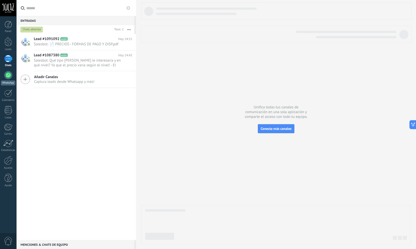
click at [10, 76] on div at bounding box center [8, 75] width 8 height 8
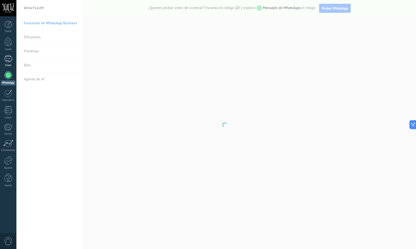
click at [10, 65] on div "Chats" at bounding box center [8, 65] width 15 height 3
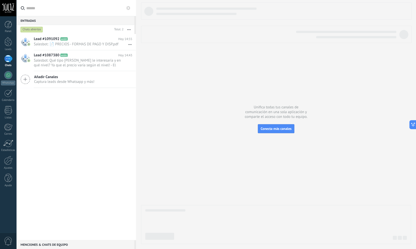
click at [33, 28] on div "Chats abiertos" at bounding box center [32, 30] width 22 height 6
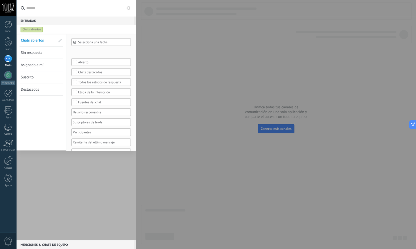
click at [129, 7] on use at bounding box center [128, 8] width 4 height 4
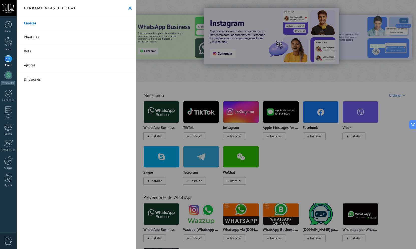
click at [129, 6] on div "Herramientas del chat" at bounding box center [76, 8] width 120 height 16
click at [11, 43] on div at bounding box center [9, 41] width 8 height 9
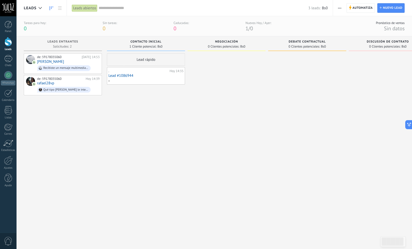
click at [42, 28] on div "Tareas para [DATE]: 0" at bounding box center [35, 26] width 22 height 11
click at [249, 28] on span "/" at bounding box center [249, 28] width 2 height 7
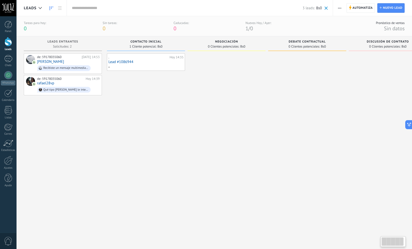
click at [106, 29] on div "Sin tareas: 0" at bounding box center [110, 26] width 15 height 11
click at [104, 27] on span "0" at bounding box center [104, 28] width 3 height 7
click at [29, 26] on div "Tareas para [DATE]: 0" at bounding box center [35, 26] width 22 height 11
click at [40, 9] on icon at bounding box center [40, 8] width 3 height 2
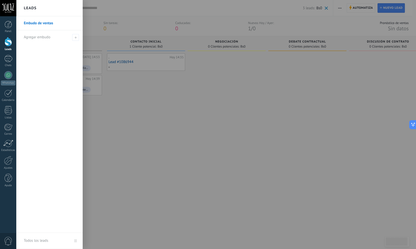
click at [40, 9] on div "Leads" at bounding box center [49, 8] width 66 height 16
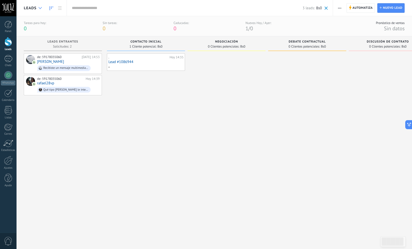
click at [40, 9] on icon at bounding box center [40, 8] width 3 height 2
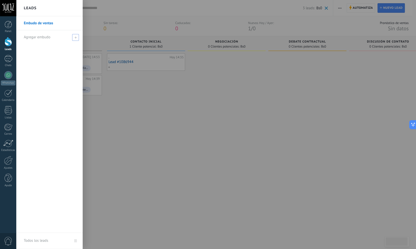
click at [73, 38] on span at bounding box center [75, 37] width 7 height 7
type input "**********"
click at [77, 37] on span at bounding box center [76, 38] width 5 height 4
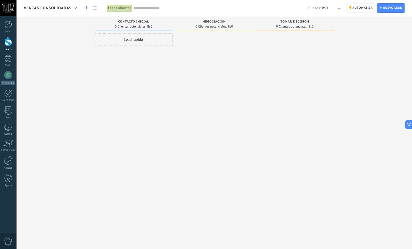
click at [72, 8] on div at bounding box center [75, 8] width 8 height 10
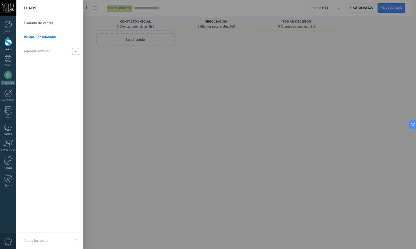
click at [74, 53] on span at bounding box center [75, 51] width 7 height 7
type input "****"
click at [76, 52] on span at bounding box center [76, 52] width 5 height 4
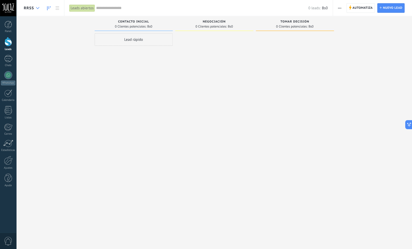
click at [38, 9] on use at bounding box center [37, 8] width 3 height 2
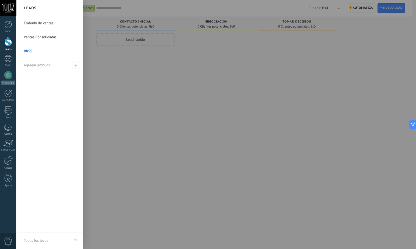
click at [42, 52] on link "RRSS" at bounding box center [51, 51] width 54 height 14
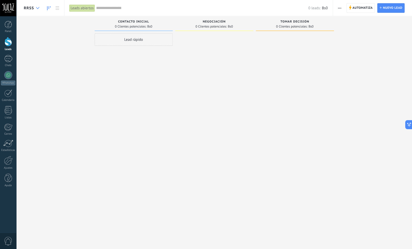
click at [38, 7] on icon at bounding box center [37, 8] width 3 height 2
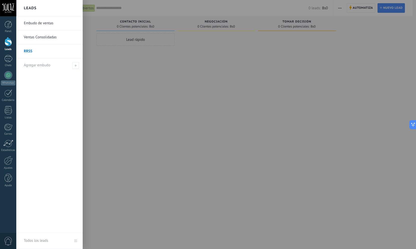
click at [27, 52] on link "RRSS" at bounding box center [51, 51] width 54 height 14
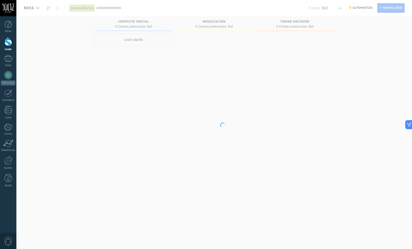
click at [27, 52] on body ".abccls-1,.abccls-2{fill-rule:evenodd}.abccls-2{fill:#fff} .abfcls-1{fill:none}…" at bounding box center [206, 124] width 412 height 249
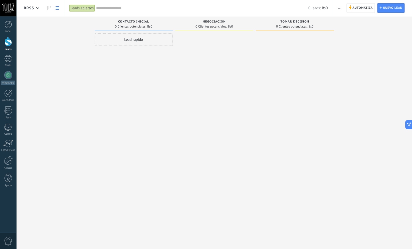
click at [56, 7] on icon at bounding box center [58, 8] width 4 height 4
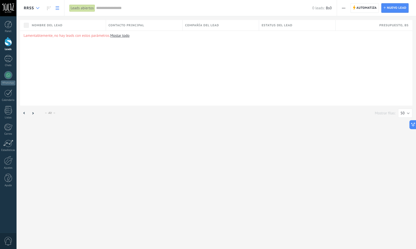
click at [37, 7] on div at bounding box center [38, 8] width 8 height 10
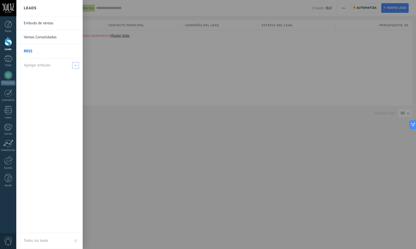
click at [77, 66] on span at bounding box center [75, 65] width 7 height 7
click at [10, 62] on div "1" at bounding box center [8, 58] width 8 height 7
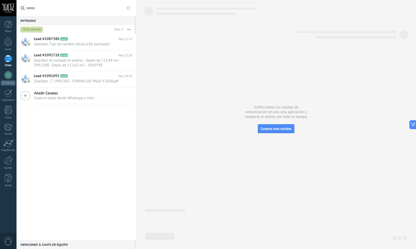
click at [9, 62] on div "1" at bounding box center [8, 58] width 8 height 7
click at [8, 26] on div at bounding box center [9, 25] width 8 height 8
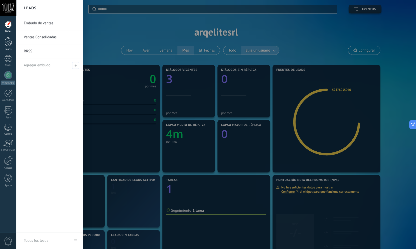
click at [8, 45] on div at bounding box center [9, 41] width 8 height 9
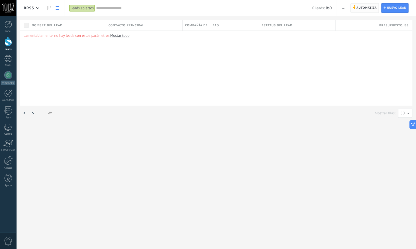
click at [366, 8] on span "Automatiza" at bounding box center [366, 8] width 20 height 9
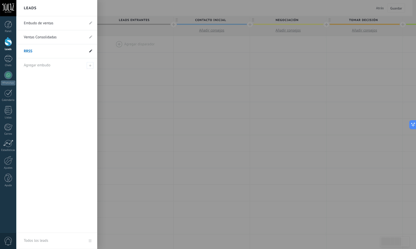
click at [90, 52] on icon at bounding box center [90, 50] width 3 height 3
click at [86, 52] on icon at bounding box center [85, 51] width 6 height 3
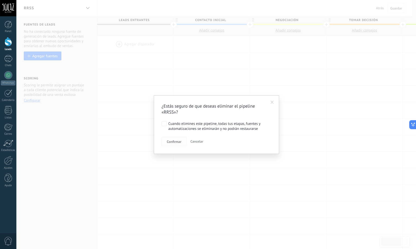
click at [176, 143] on span "Confirmar" at bounding box center [174, 142] width 15 height 4
click at [169, 127] on div "Cuando elimines este pipeline, todas tus etapas, fuentes y automatizaciones se …" at bounding box center [218, 126] width 101 height 10
click at [175, 141] on span "Confirmar" at bounding box center [174, 142] width 15 height 4
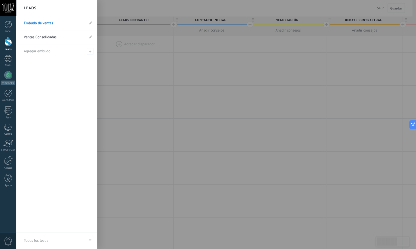
click at [11, 45] on div at bounding box center [9, 41] width 8 height 9
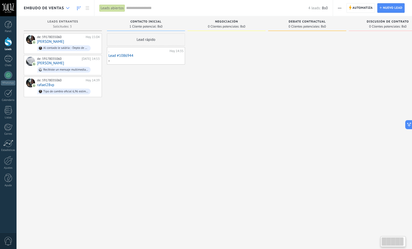
click at [70, 8] on div at bounding box center [68, 8] width 8 height 10
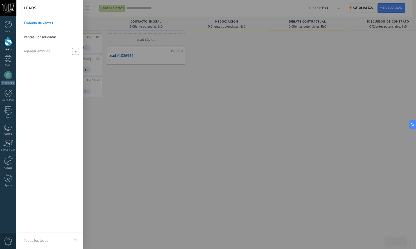
click at [77, 52] on span at bounding box center [75, 51] width 7 height 7
type input "*"
type input "**********"
click at [75, 52] on span at bounding box center [76, 52] width 5 height 4
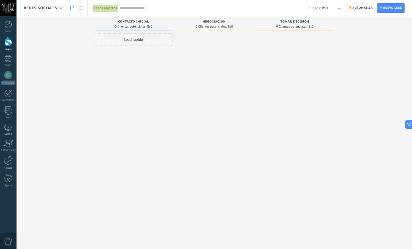
click at [62, 7] on icon at bounding box center [60, 8] width 3 height 2
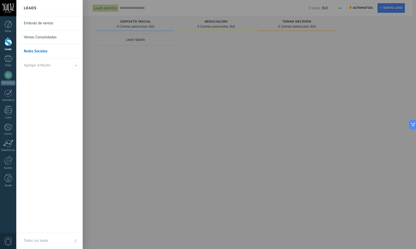
click at [40, 27] on link "Embudo de ventas" at bounding box center [51, 23] width 54 height 14
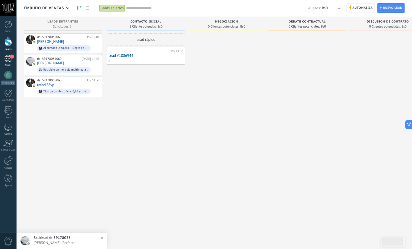
click at [9, 60] on div "1" at bounding box center [8, 58] width 8 height 7
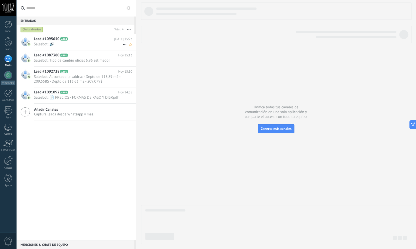
click at [85, 38] on h2 "Lead #1095650 A104" at bounding box center [74, 39] width 80 height 5
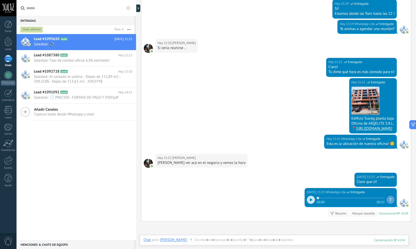
scroll to position [171, 0]
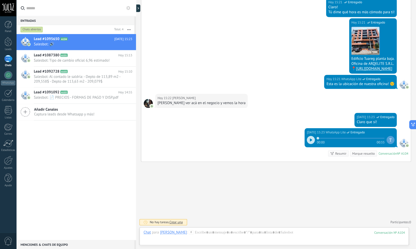
click at [93, 127] on div "Lead #1095650 A104 [DATE] 15:23 Salesbot: 🔊 Lead #1087380 A101" at bounding box center [76, 137] width 120 height 206
click at [26, 116] on icon at bounding box center [26, 112] width 10 height 10
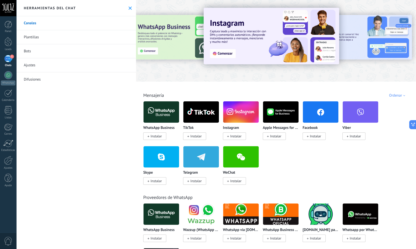
click at [176, 72] on div at bounding box center [276, 40] width 280 height 72
click at [129, 9] on div "Herramientas del chat" at bounding box center [76, 8] width 120 height 16
click at [128, 8] on icon at bounding box center [129, 8] width 3 height 3
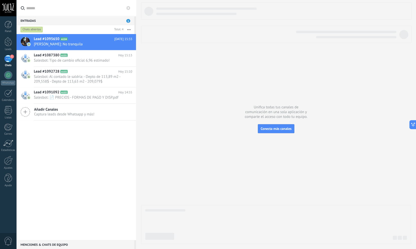
click at [8, 60] on div "1" at bounding box center [8, 58] width 8 height 7
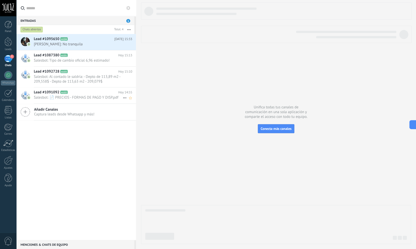
click at [82, 97] on span "Salesbot: 📄 PRECIOS - FORMAS DE PAGO Y DISP.pdf" at bounding box center [78, 97] width 89 height 5
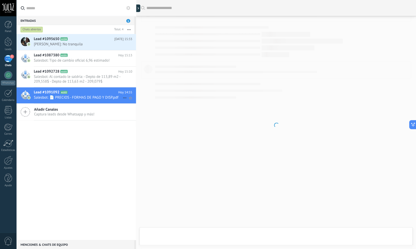
scroll to position [121, 0]
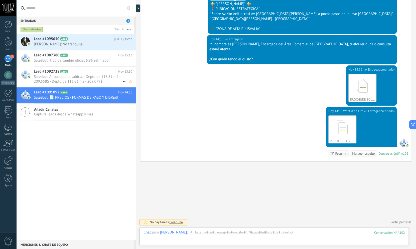
click at [84, 73] on h2 "Lead #1092728 A103" at bounding box center [76, 71] width 84 height 5
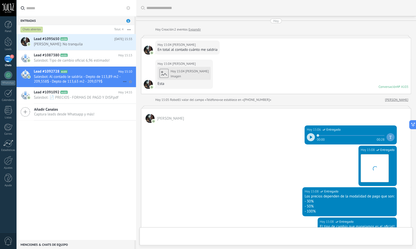
scroll to position [125, 0]
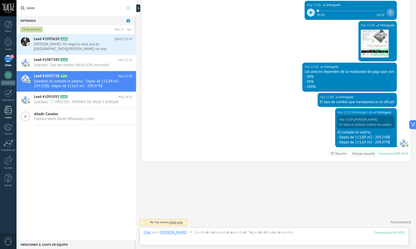
click at [6, 114] on div at bounding box center [9, 110] width 8 height 9
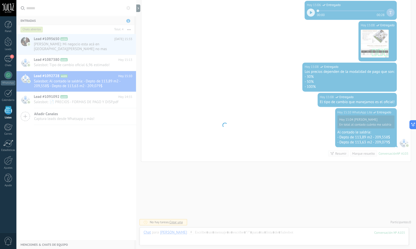
scroll to position [125, 0]
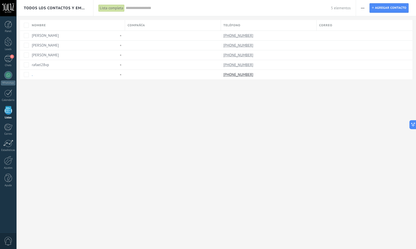
click at [363, 7] on span "button" at bounding box center [362, 8] width 3 height 10
click at [370, 50] on span "Importar" at bounding box center [372, 51] width 14 height 10
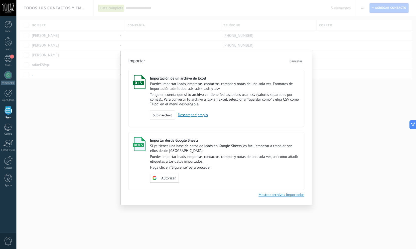
click at [294, 60] on span "Cancelar" at bounding box center [295, 61] width 13 height 5
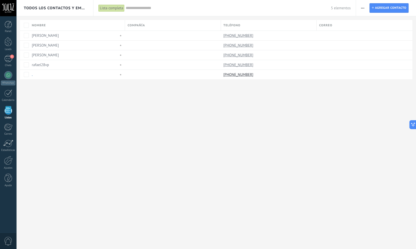
click at [360, 8] on button "button" at bounding box center [362, 8] width 7 height 10
click at [374, 42] on span "Exportar" at bounding box center [372, 41] width 14 height 10
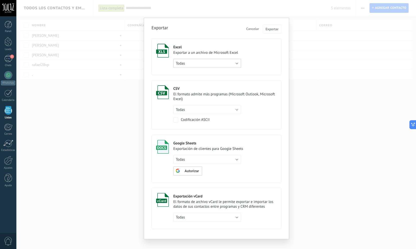
click at [228, 66] on button "Todas" at bounding box center [207, 63] width 68 height 9
click at [187, 75] on li "de filtro activo" at bounding box center [205, 72] width 70 height 9
click at [270, 29] on span "Exportar" at bounding box center [271, 29] width 13 height 4
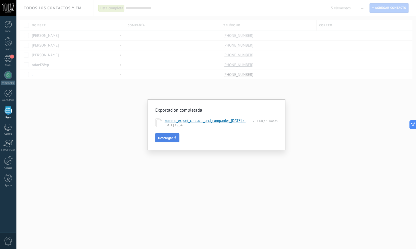
click at [161, 140] on span "Descargar" at bounding box center [165, 138] width 15 height 4
click at [305, 129] on div "Exportación completada kommo_export_contacts_and_companies_[DATE].xlsx 3.83 KB …" at bounding box center [215, 124] width 399 height 249
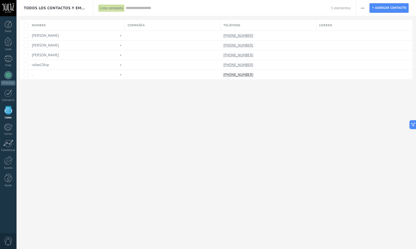
click at [93, 152] on div "Todos los contactos y empresas Lista completa Aplicar 5 elementos Lista complet…" at bounding box center [215, 124] width 399 height 249
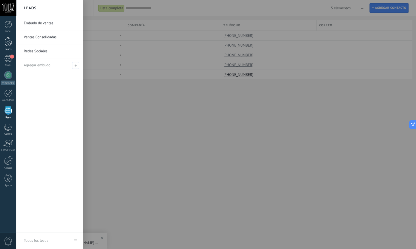
click at [10, 47] on div "Leads" at bounding box center [8, 44] width 16 height 14
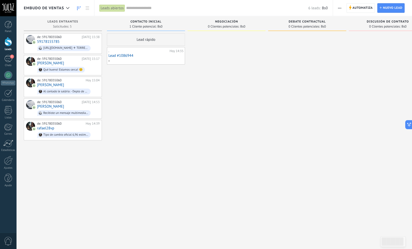
click at [135, 119] on div "Lead rápido . [DATE] 14:35 Lead #1086944" at bounding box center [146, 125] width 78 height 184
click at [31, 40] on div at bounding box center [30, 39] width 9 height 9
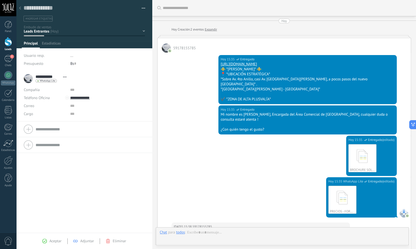
scroll to position [125, 0]
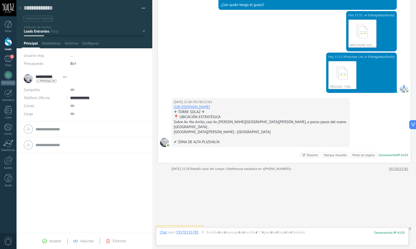
click at [163, 138] on div at bounding box center [164, 142] width 9 height 9
click at [44, 82] on span "WhatsApp Lite" at bounding box center [48, 81] width 16 height 3
click at [30, 78] on div at bounding box center [208, 124] width 416 height 249
click at [49, 45] on span "Estadísticas" at bounding box center [51, 44] width 19 height 7
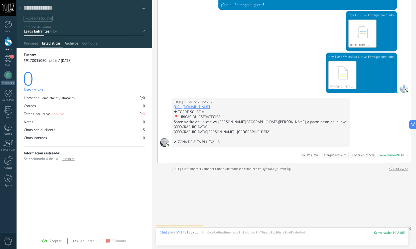
click at [66, 43] on span "Archivos" at bounding box center [72, 44] width 14 height 7
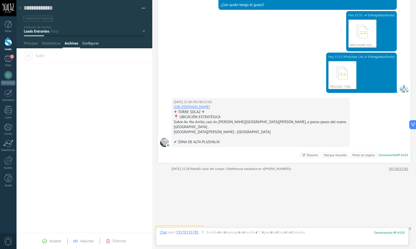
click at [91, 45] on span "Configurar" at bounding box center [90, 44] width 17 height 7
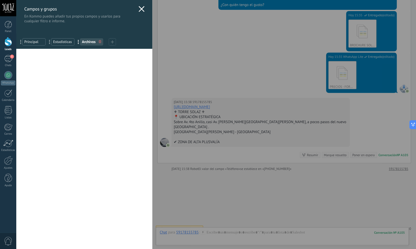
click at [55, 44] on span "Estadísticas" at bounding box center [62, 42] width 19 height 5
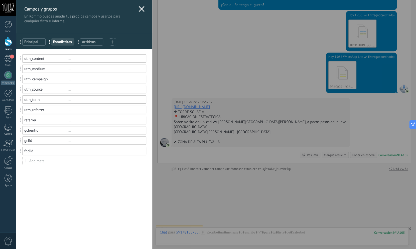
click at [68, 59] on div "..." at bounding box center [105, 58] width 74 height 5
click at [29, 59] on div "utm_content" at bounding box center [46, 58] width 44 height 5
click at [21, 60] on span at bounding box center [20, 59] width 9 height 12
click at [21, 58] on span at bounding box center [20, 59] width 9 height 12
click at [39, 43] on span "Principal" at bounding box center [33, 42] width 19 height 5
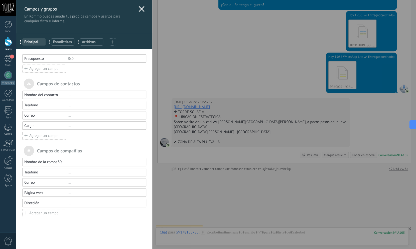
click at [138, 8] on icon at bounding box center [141, 9] width 6 height 6
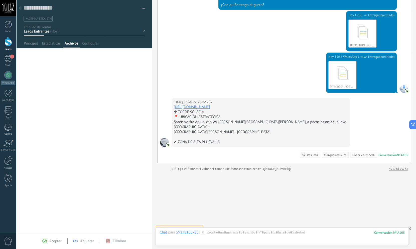
scroll to position [125, 0]
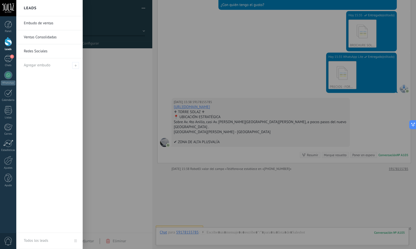
click at [9, 46] on div at bounding box center [9, 41] width 8 height 9
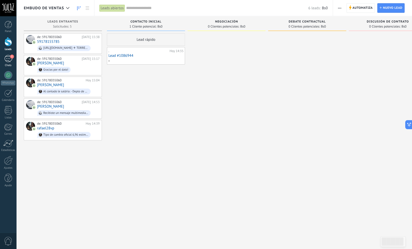
click at [6, 61] on div "1" at bounding box center [8, 58] width 8 height 7
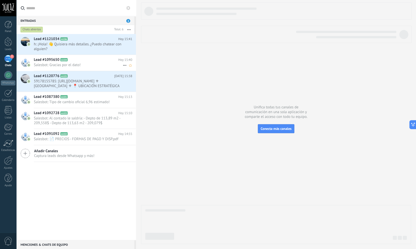
click at [69, 57] on use at bounding box center [69, 57] width 0 height 0
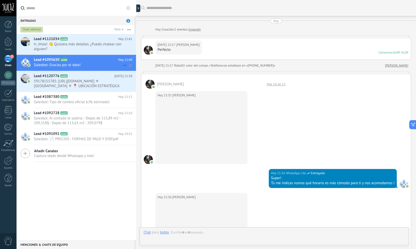
scroll to position [292, 0]
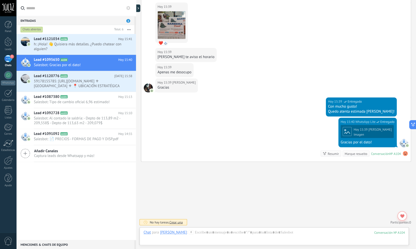
click at [403, 153] on use at bounding box center [405, 153] width 5 height 5
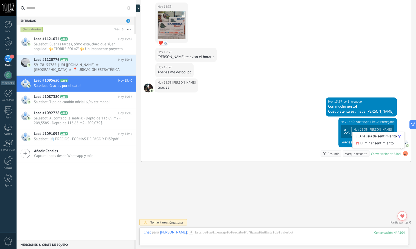
click at [356, 144] on icon at bounding box center [357, 143] width 4 height 4
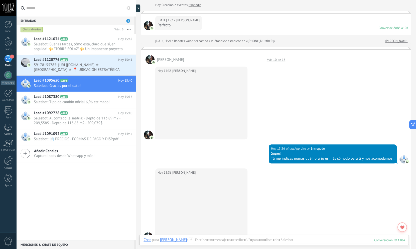
scroll to position [0, 0]
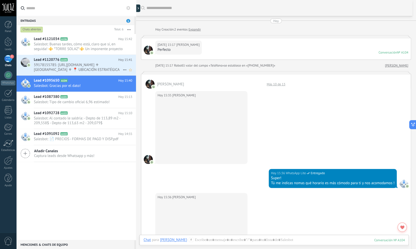
click at [58, 63] on span "59178155785: [URL][DOMAIN_NAME] ⚜ [GEOGRAPHIC_DATA] ⚜ 📍 UBICACIÓN ESTRATÉGICA S…" at bounding box center [78, 68] width 89 height 10
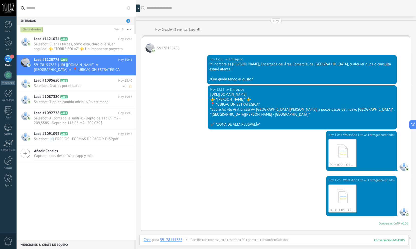
click at [70, 83] on span "Salesbot: Gracias por el dato!" at bounding box center [78, 85] width 89 height 5
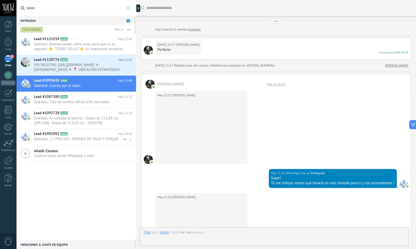
scroll to position [292, 0]
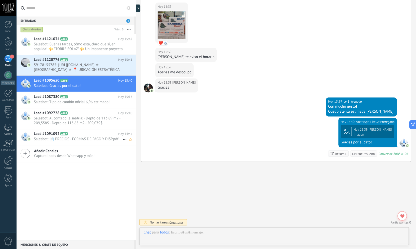
click at [94, 133] on h2 "Lead #1091092 A102" at bounding box center [76, 133] width 84 height 5
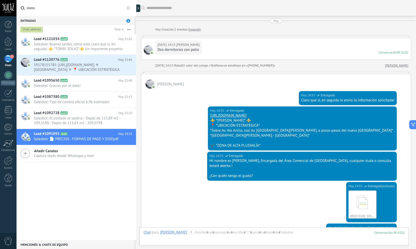
click at [382, 55] on div "[DATE] 14:53 [PERSON_NAME] Dos dormitorios con patio Conversación № A102 Conver…" at bounding box center [275, 49] width 269 height 22
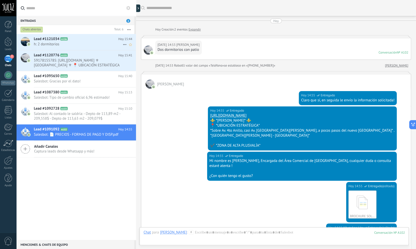
click at [82, 42] on span "h: 2 dormitorios" at bounding box center [78, 44] width 89 height 5
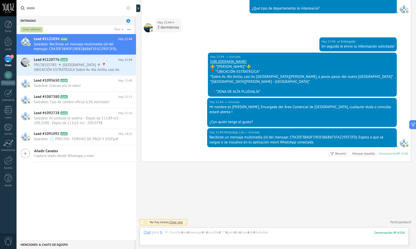
scroll to position [162, 0]
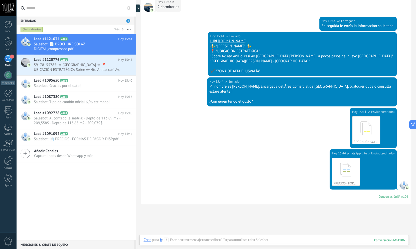
click at [69, 193] on div "Lead #1121034 A106 [DATE] 15:44 Salesbot: 📄 BROCHURE SOLAZ DIGITAL_compressed.p…" at bounding box center [76, 137] width 120 height 206
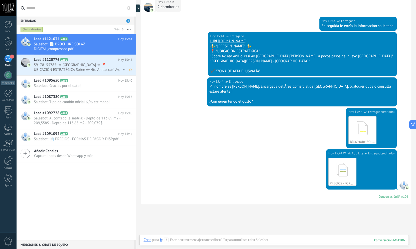
click at [91, 66] on span "59178155785: ⚜ [GEOGRAPHIC_DATA] ⚜ 📍 UBICACIÓN ESTRATÉGICA Sobre Av. 4to Anillo…" at bounding box center [78, 68] width 89 height 10
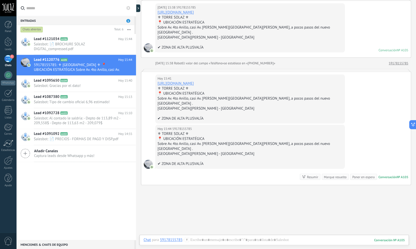
scroll to position [236, 0]
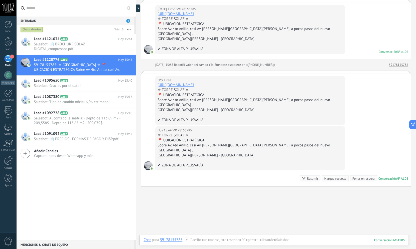
click at [308, 176] on div "Resumir" at bounding box center [312, 178] width 11 height 5
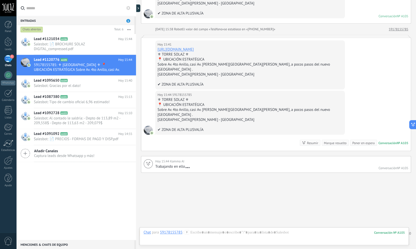
scroll to position [273, 0]
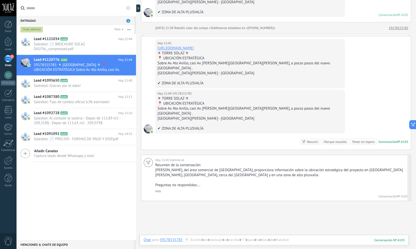
click at [160, 189] on link "más" at bounding box center [158, 191] width 6 height 4
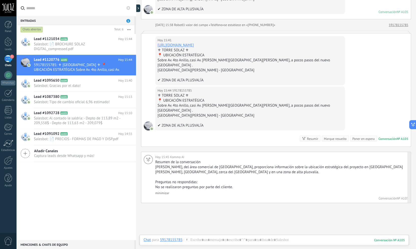
scroll to position [278, 0]
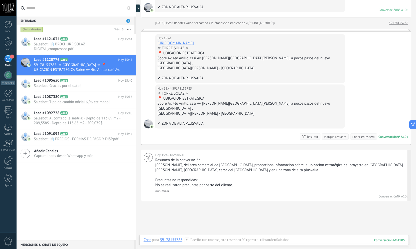
click at [149, 155] on use at bounding box center [148, 157] width 4 height 4
click at [209, 202] on div "Buscar Carga más [DATE] [DATE] Creación: 2 eventos Expandir [PHONE_NUMBER] [DAT…" at bounding box center [276, 5] width 280 height 566
click at [412, 124] on icon at bounding box center [410, 124] width 5 height 5
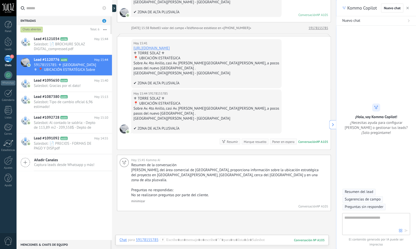
click at [369, 199] on span "Sugerencias de campo" at bounding box center [362, 199] width 36 height 5
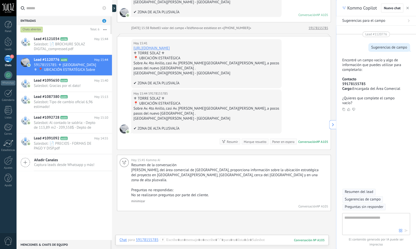
click at [357, 85] on strong "59178155785" at bounding box center [354, 84] width 24 height 5
click at [352, 91] on strong "Cargo:" at bounding box center [347, 88] width 10 height 5
click at [373, 208] on span "Preguntas sin responder" at bounding box center [363, 207] width 39 height 5
click at [197, 211] on div "Buscar Carga más [DATE] [DATE] Creación: 2 eventos Expandir [PHONE_NUMBER] [DAT…" at bounding box center [224, 10] width 224 height 576
click at [6, 42] on div at bounding box center [9, 41] width 8 height 9
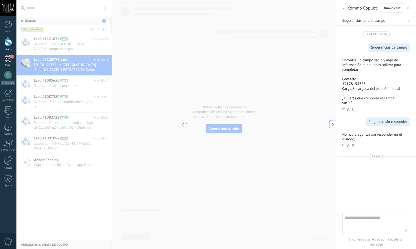
click at [9, 59] on div "1" at bounding box center [8, 58] width 8 height 7
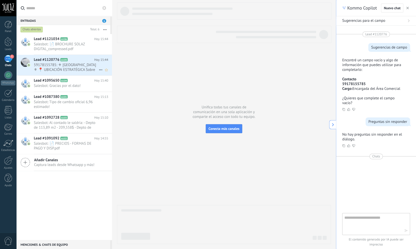
click at [54, 66] on span "59178155785: ⚜ [GEOGRAPHIC_DATA] ⚜ 📍 UBICACIÓN ESTRATÉGICA Sobre Av. 4to Anillo…" at bounding box center [66, 68] width 65 height 10
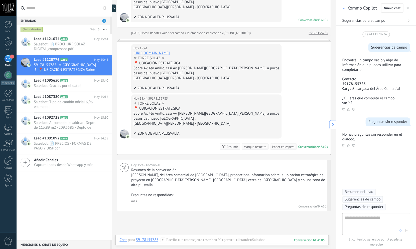
scroll to position [321, 0]
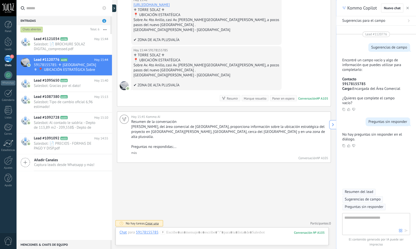
click at [12, 63] on div "1 Chats" at bounding box center [8, 61] width 16 height 12
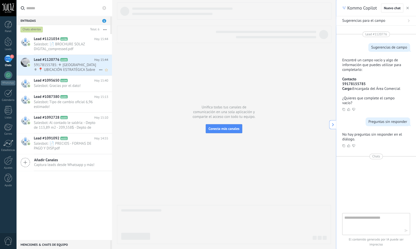
click at [74, 70] on span "59178155785: ⚜ [GEOGRAPHIC_DATA] ⚜ 📍 UBICACIÓN ESTRATÉGICA Sobre Av. 4to Anillo…" at bounding box center [66, 68] width 65 height 10
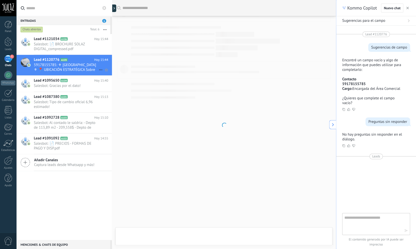
scroll to position [273, 0]
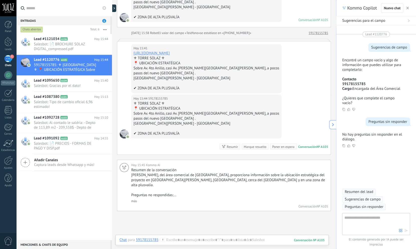
click at [407, 7] on span "button" at bounding box center [407, 8] width 3 height 4
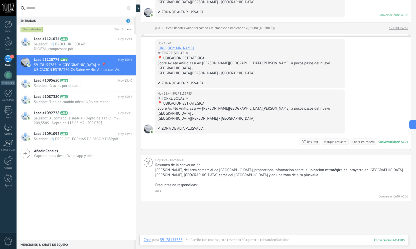
click at [232, 195] on div "Buscar Carga más [DATE] [DATE] Creación: 2 eventos Expandir [PHONE_NUMBER] [DAT…" at bounding box center [276, 7] width 280 height 561
click at [9, 39] on div at bounding box center [9, 41] width 8 height 9
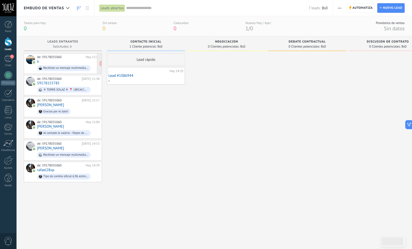
click at [69, 69] on div "Recibiste un mensaje multimedia (id del mensaje: FCC017D1C4665CFFD95E0FE399CE3A…" at bounding box center [65, 68] width 45 height 4
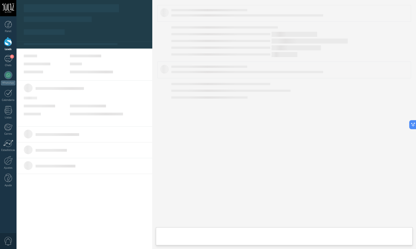
type textarea "**********"
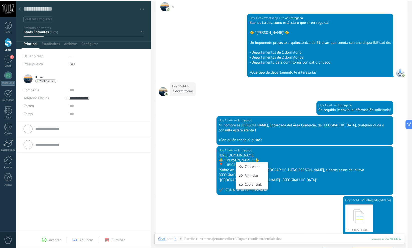
scroll to position [80, 0]
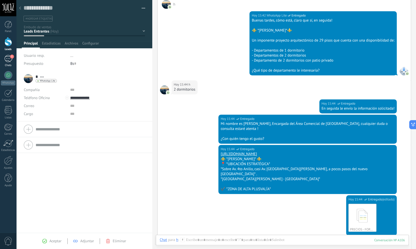
click at [6, 57] on div "1" at bounding box center [8, 58] width 8 height 7
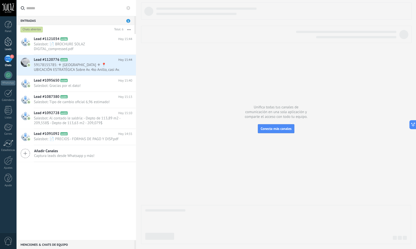
click at [13, 44] on link "Leads" at bounding box center [8, 44] width 16 height 14
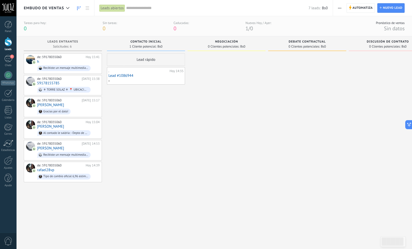
click at [363, 12] on span "Automatiza" at bounding box center [362, 8] width 20 height 9
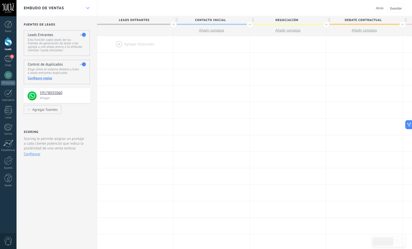
click at [88, 8] on use at bounding box center [87, 8] width 3 height 2
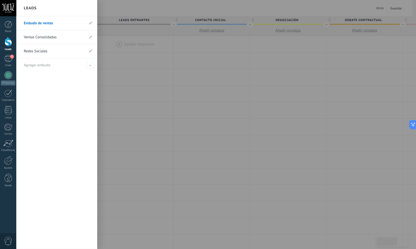
click at [44, 53] on link "Redes Sociales" at bounding box center [54, 51] width 61 height 14
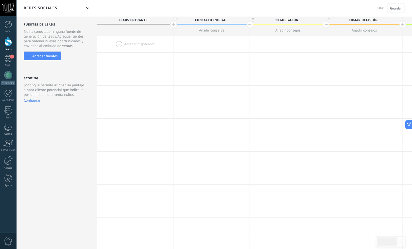
click at [129, 20] on span "Leads Entrantes" at bounding box center [134, 20] width 74 height 8
type input "*"
type input "**********"
click at [166, 74] on div at bounding box center [135, 77] width 76 height 16
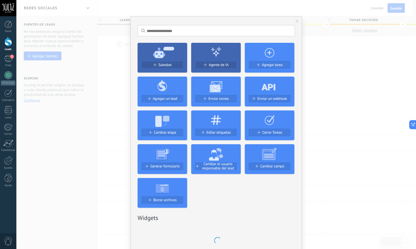
click at [296, 22] on span at bounding box center [296, 22] width 3 height 4
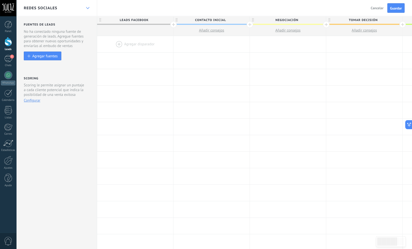
click at [88, 8] on icon at bounding box center [87, 8] width 3 height 2
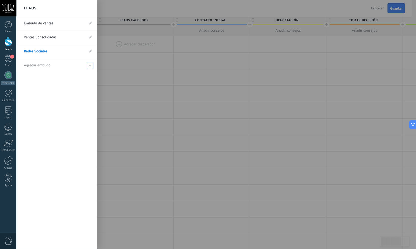
click at [90, 66] on use at bounding box center [90, 65] width 2 height 2
click at [35, 65] on input "text" at bounding box center [55, 65] width 62 height 8
type input "*"
click at [61, 110] on div "Embudo de ventas Ventas Consolidadas Redes Sociales" at bounding box center [56, 132] width 81 height 233
click at [106, 82] on div at bounding box center [224, 124] width 416 height 249
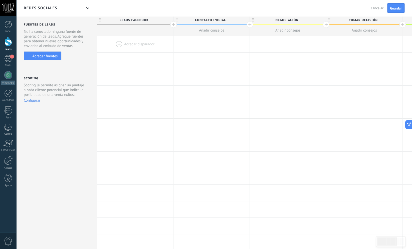
click at [137, 19] on span "LEADS FACEBOOK" at bounding box center [134, 20] width 74 height 8
click at [168, 21] on span at bounding box center [169, 21] width 4 height 4
click at [89, 8] on use at bounding box center [87, 8] width 3 height 2
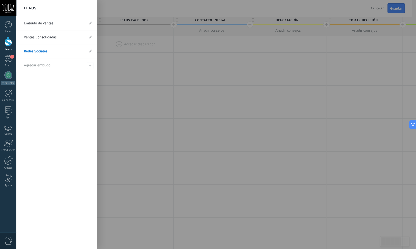
click at [89, 8] on div "Leads" at bounding box center [56, 8] width 81 height 16
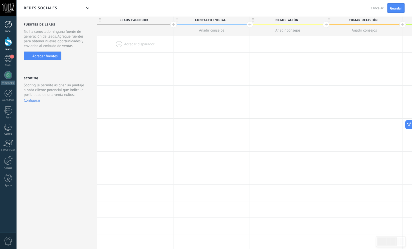
click at [8, 24] on div at bounding box center [9, 25] width 8 height 8
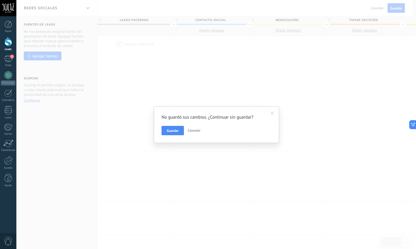
click at [192, 131] on span "Cancelar" at bounding box center [193, 130] width 13 height 5
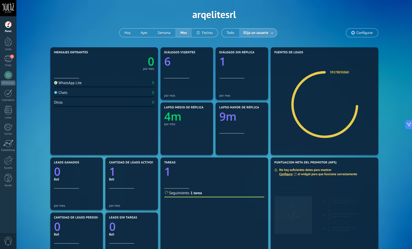
scroll to position [24, 0]
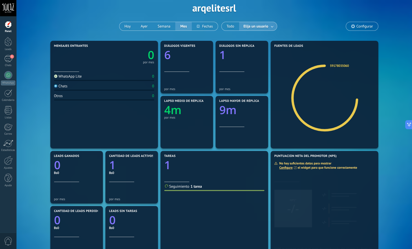
click at [178, 111] on text "4m" at bounding box center [172, 109] width 17 height 15
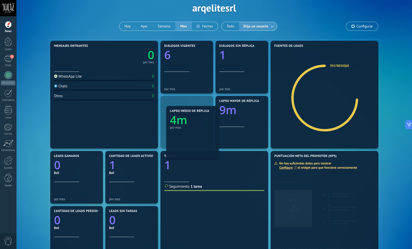
drag, startPoint x: 167, startPoint y: 113, endPoint x: 173, endPoint y: 123, distance: 11.9
click at [173, 123] on div "Mensajes entrantes 0 por mes WhatsApp Lite 0 Chats 0 Otros 0 Diálogos vigentes …" at bounding box center [214, 232] width 330 height 385
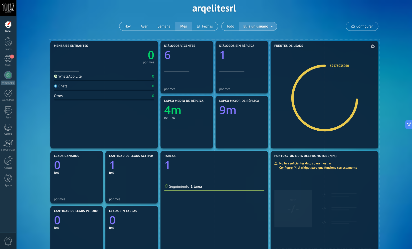
click at [317, 104] on icon at bounding box center [327, 98] width 32 height 28
click at [332, 67] on link "59178035060" at bounding box center [339, 66] width 19 height 4
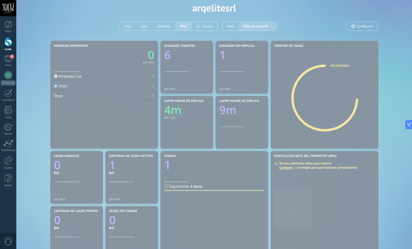
click at [333, 66] on body ".abccls-1,.abccls-2{fill-rule:evenodd}.abccls-2{fill:#fff} .abfcls-1{fill:none}…" at bounding box center [206, 100] width 412 height 249
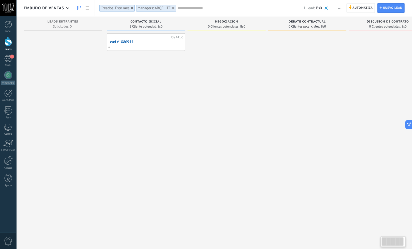
click at [180, 68] on div ". [DATE] 14:35 Lead #1086944" at bounding box center [146, 125] width 78 height 184
click at [125, 50] on div ". [DATE] 14:35 Lead #1086944" at bounding box center [146, 42] width 78 height 18
click at [5, 26] on div at bounding box center [9, 25] width 8 height 8
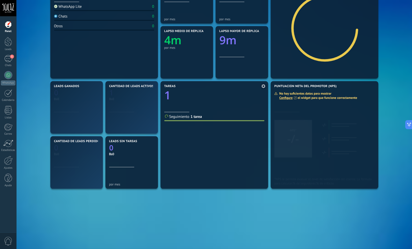
scroll to position [105, 0]
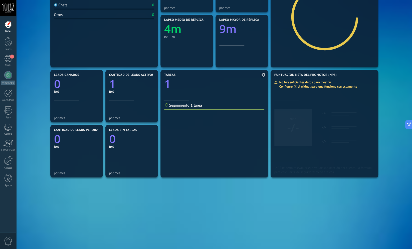
click at [202, 104] on link "1 tarea" at bounding box center [195, 105] width 11 height 5
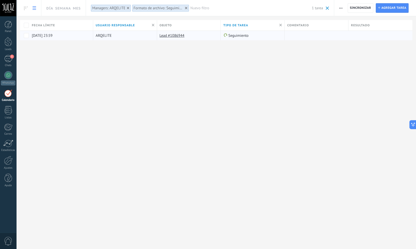
click at [184, 37] on div "Lead #1086944" at bounding box center [187, 36] width 61 height 10
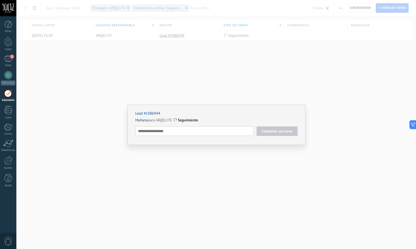
click at [151, 113] on link "Lead #1086944" at bounding box center [147, 113] width 25 height 5
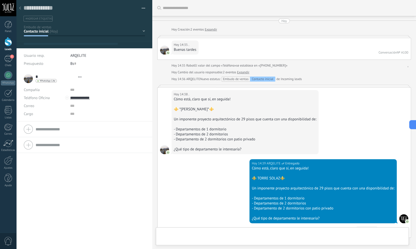
type textarea "**********"
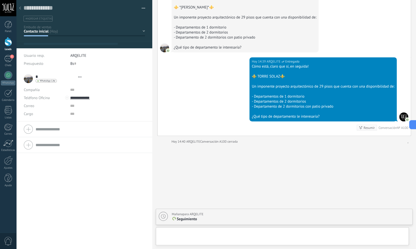
scroll to position [8, 0]
click at [13, 60] on link "1 Chats" at bounding box center [8, 61] width 16 height 12
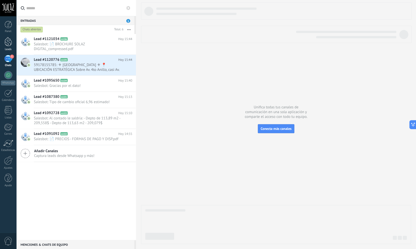
click at [6, 41] on div at bounding box center [9, 41] width 8 height 9
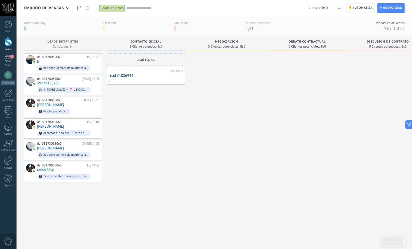
click at [29, 25] on div "Tareas para [DATE]: 0" at bounding box center [35, 26] width 22 height 11
click at [251, 23] on div "Nuevos Hoy / Ayer:" at bounding box center [258, 23] width 26 height 4
click at [391, 23] on div "Pronóstico de ventas" at bounding box center [390, 23] width 29 height 4
click at [385, 40] on span "Discusión de contrato" at bounding box center [388, 42] width 42 height 4
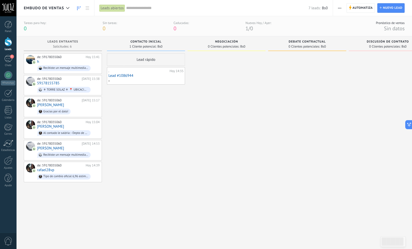
click at [145, 132] on div "Lead rápido . [DATE] 14:35 Lead #1086944" at bounding box center [146, 145] width 78 height 184
click at [219, 136] on div at bounding box center [226, 145] width 78 height 184
click at [223, 177] on div at bounding box center [226, 145] width 78 height 184
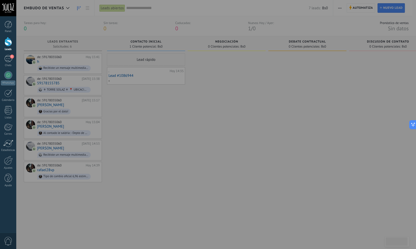
click at [181, 126] on div at bounding box center [224, 124] width 416 height 249
click at [201, 143] on div at bounding box center [224, 124] width 416 height 249
click at [6, 30] on div "Panel" at bounding box center [8, 31] width 15 height 3
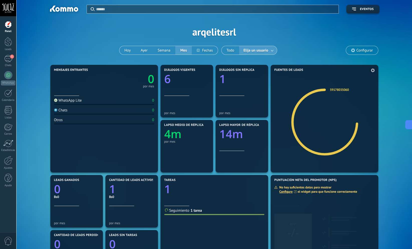
click at [341, 89] on link "59178035060" at bounding box center [339, 90] width 19 height 4
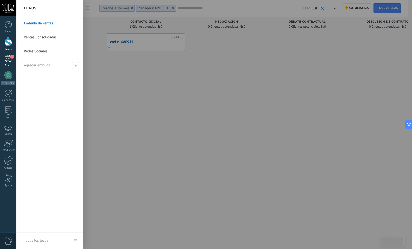
click at [8, 62] on div "1" at bounding box center [8, 58] width 8 height 7
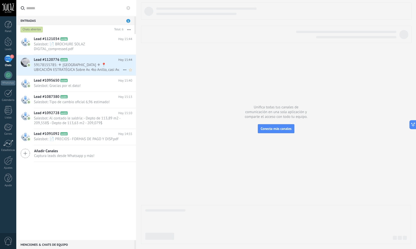
click at [69, 62] on icon at bounding box center [71, 59] width 5 height 5
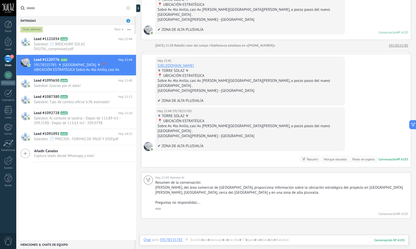
scroll to position [301, 0]
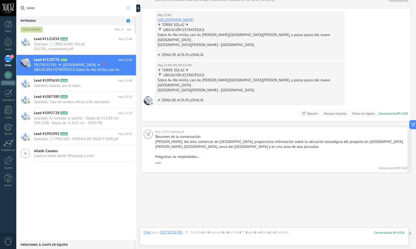
click at [159, 160] on link "más" at bounding box center [158, 162] width 6 height 4
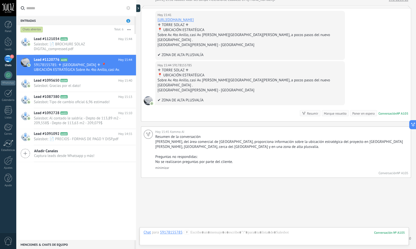
click at [85, 174] on div "Lead #1121034 A106 [DATE] 15:44 Salesbot: 📄 BROCHURE SOLAZ DIGITAL_compressed.p…" at bounding box center [76, 137] width 120 height 206
click at [11, 26] on div at bounding box center [9, 25] width 8 height 8
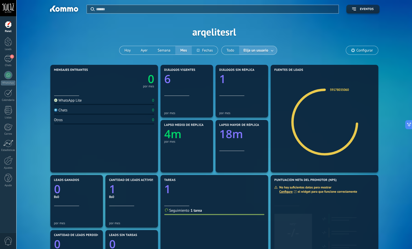
click at [66, 112] on div "Chats" at bounding box center [61, 110] width 14 height 5
click at [56, 111] on img at bounding box center [55, 109] width 3 height 3
click at [352, 9] on icon "button" at bounding box center [354, 9] width 4 height 3
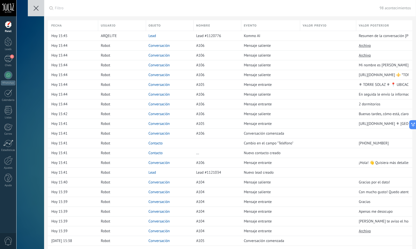
click at [37, 11] on icon at bounding box center [36, 8] width 5 height 5
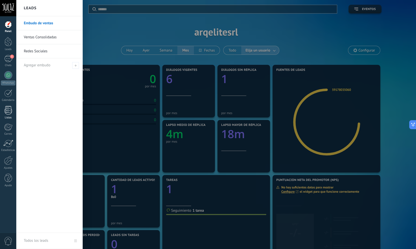
click at [10, 108] on div at bounding box center [9, 110] width 8 height 9
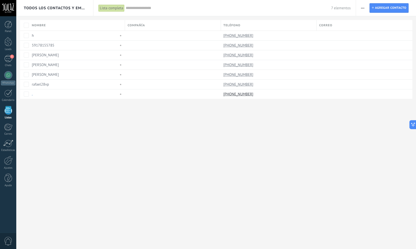
click at [137, 118] on div "Todos los contactos y empresas Lista completa Aplicar 7 elementos Lista complet…" at bounding box center [215, 124] width 399 height 249
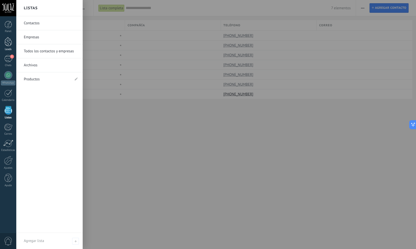
click at [9, 45] on div at bounding box center [9, 41] width 8 height 9
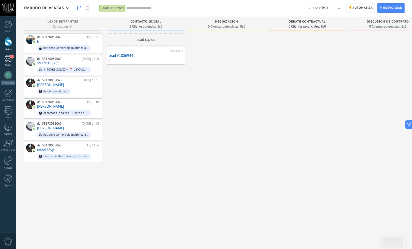
click at [8, 58] on div "1" at bounding box center [8, 58] width 8 height 7
